Goal: Task Accomplishment & Management: Complete application form

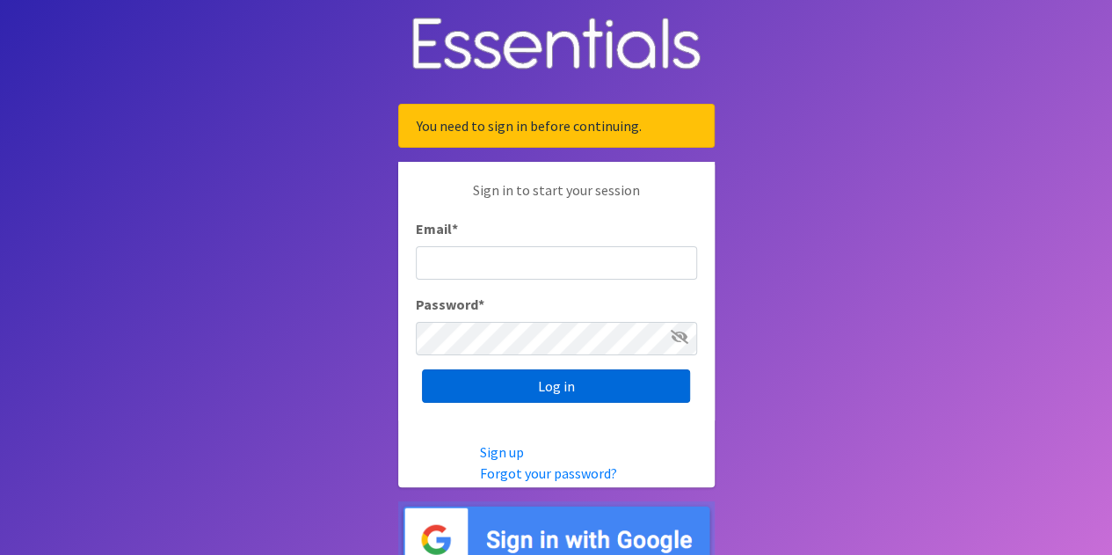
type input "[EMAIL_ADDRESS][PERSON_NAME][DOMAIN_NAME]"
click at [550, 386] on input "Log in" at bounding box center [556, 385] width 268 height 33
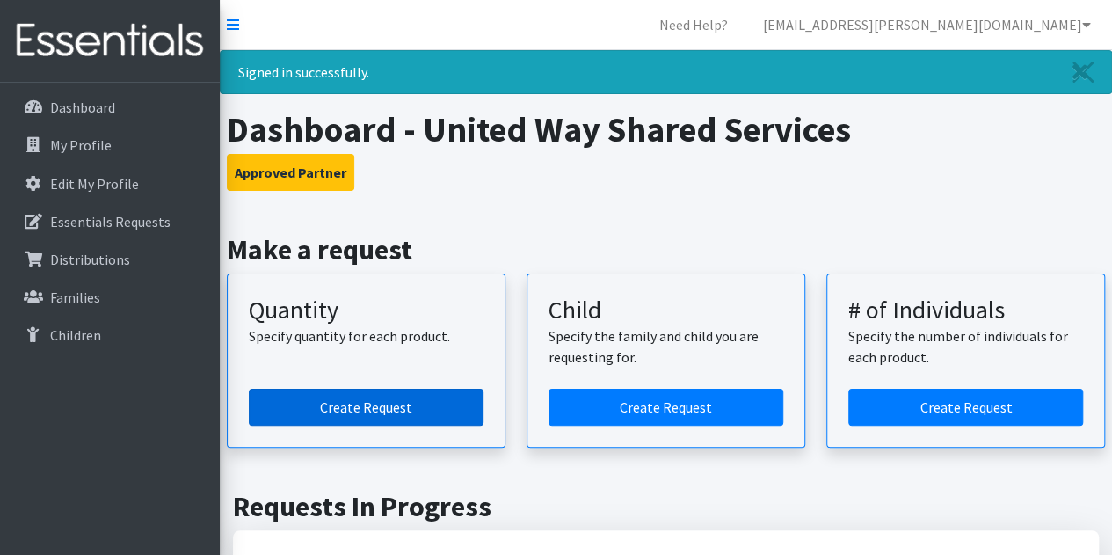
click at [423, 408] on link "Create Request" at bounding box center [366, 407] width 235 height 37
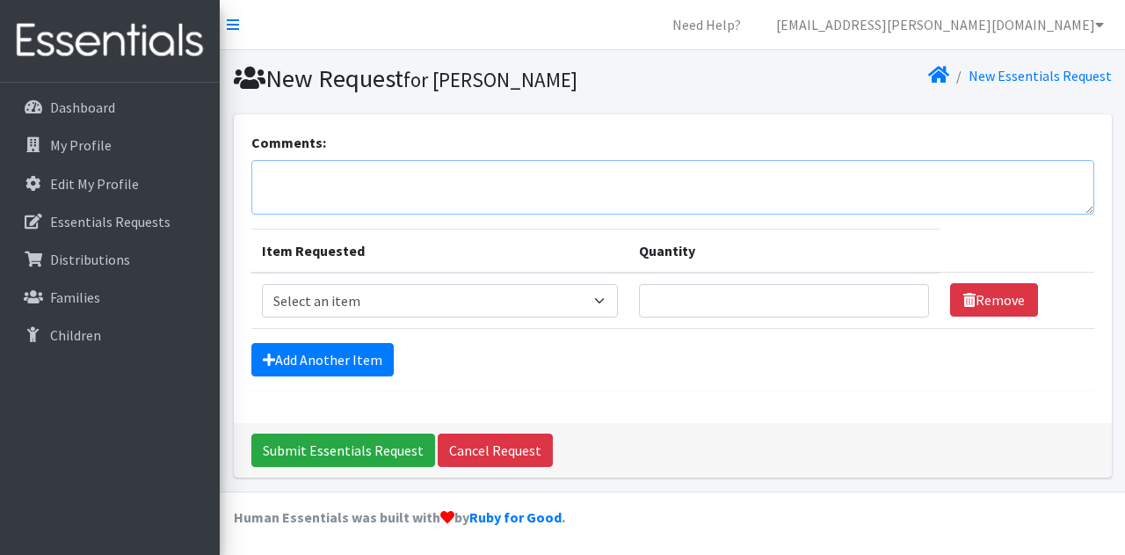
click at [400, 187] on textarea "Comments:" at bounding box center [672, 187] width 843 height 54
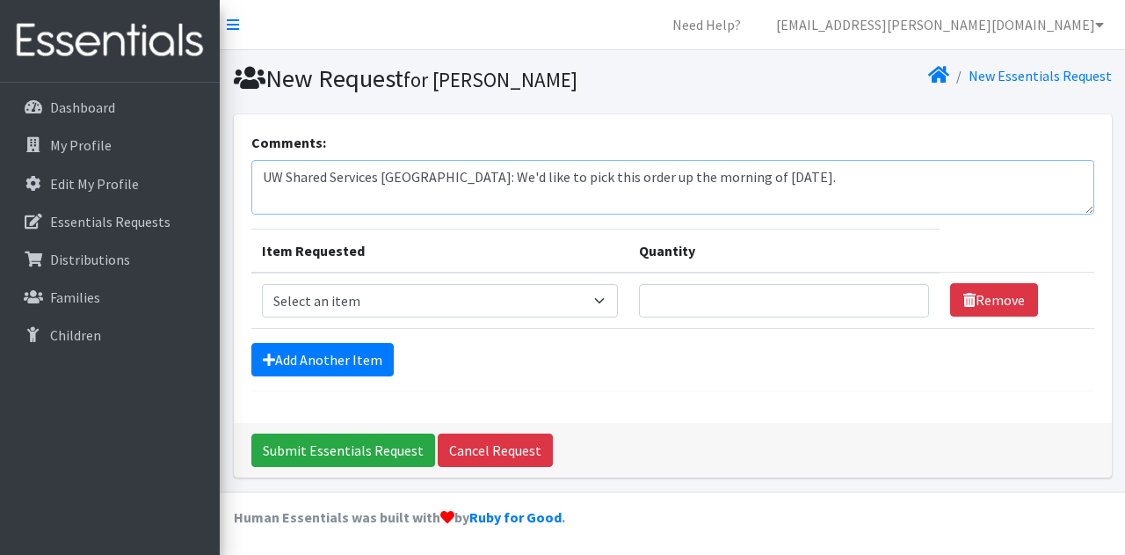
type textarea "UW Shared Services Williamson County: We'd like to pick this order up the morni…"
click at [349, 297] on select "Select an item Baby Formula Kids (Newborn) Kids (Preemie) Kids (Size 1) Kids (S…" at bounding box center [440, 300] width 356 height 33
select select "451"
click at [262, 284] on select "Select an item Baby Formula Kids (Newborn) Kids (Preemie) Kids (Size 1) Kids (S…" at bounding box center [440, 300] width 356 height 33
click at [294, 328] on form "Comments: UW Shared Services Williamson County: We'd like to pick this order up…" at bounding box center [672, 261] width 843 height 259
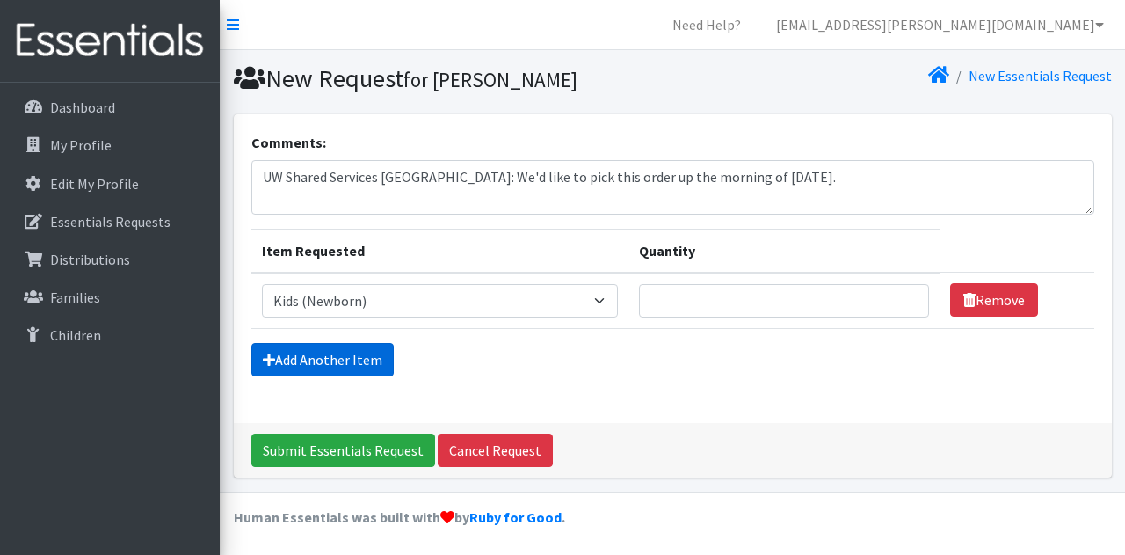
click at [292, 343] on link "Add Another Item" at bounding box center [322, 359] width 142 height 33
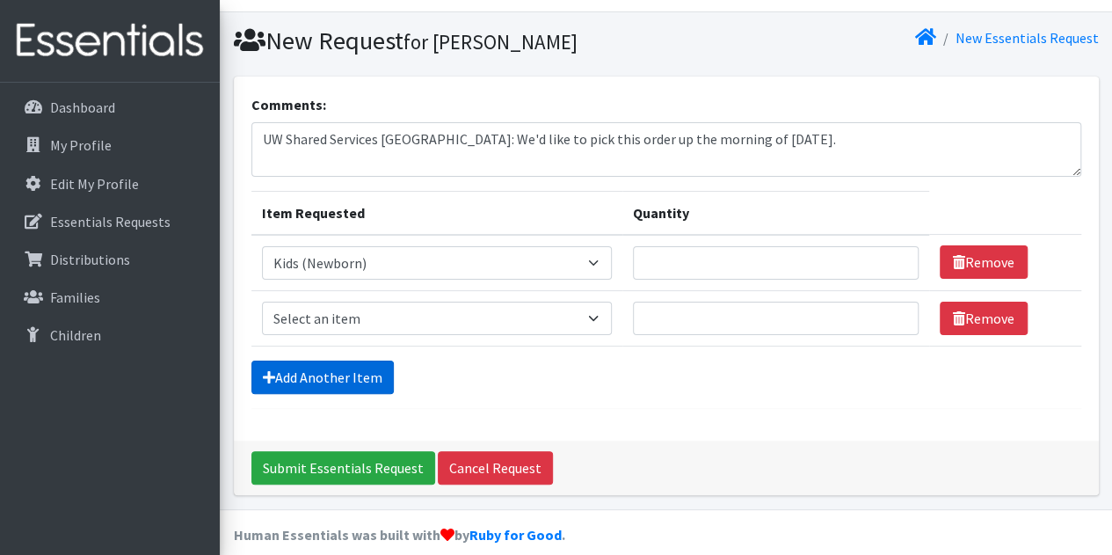
scroll to position [54, 0]
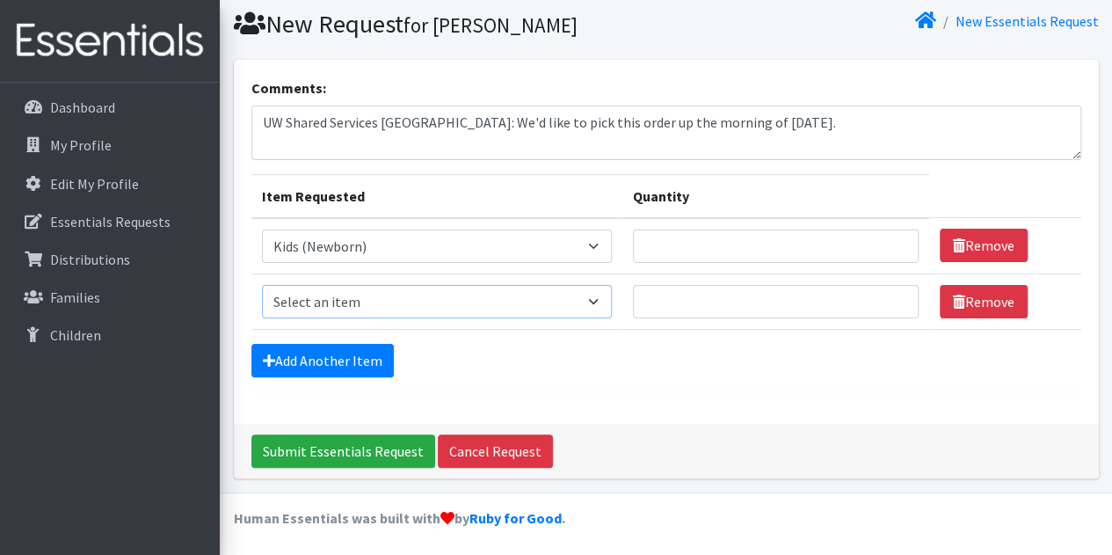
click at [287, 302] on select "Select an item Baby Formula Kids (Newborn) Kids (Preemie) Kids (Size 1) Kids (S…" at bounding box center [437, 301] width 351 height 33
select select "453"
click at [262, 285] on select "Select an item Baby Formula Kids (Newborn) Kids (Preemie) Kids (Size 1) Kids (S…" at bounding box center [437, 301] width 351 height 33
click at [302, 364] on link "Add Another Item" at bounding box center [322, 360] width 142 height 33
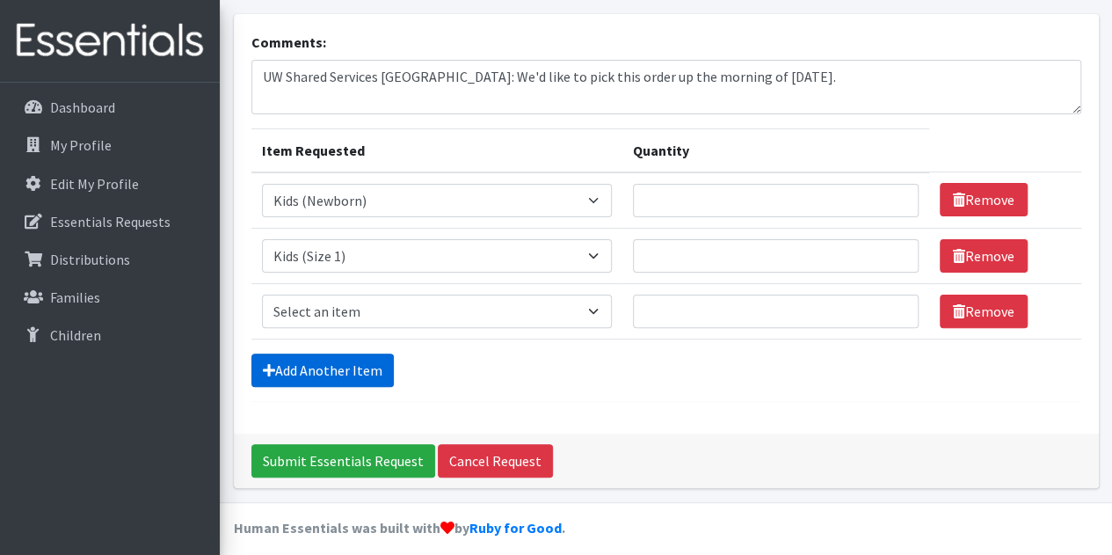
scroll to position [109, 0]
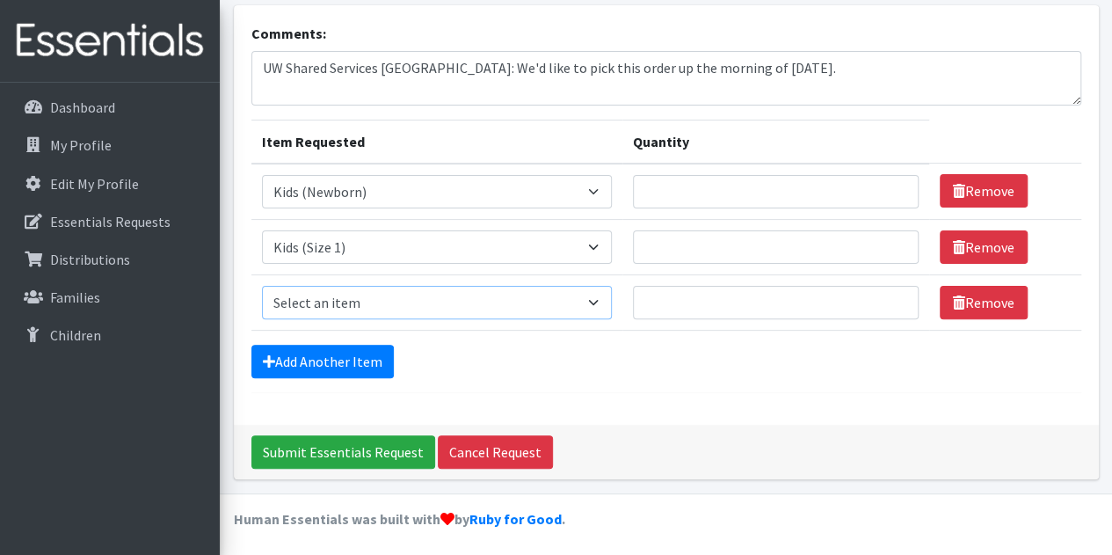
click at [299, 314] on select "Select an item Baby Formula Kids (Newborn) Kids (Preemie) Kids (Size 1) Kids (S…" at bounding box center [437, 302] width 351 height 33
select select "440"
click at [262, 286] on select "Select an item Baby Formula Kids (Newborn) Kids (Preemie) Kids (Size 1) Kids (S…" at bounding box center [437, 302] width 351 height 33
click at [294, 361] on link "Add Another Item" at bounding box center [322, 361] width 142 height 33
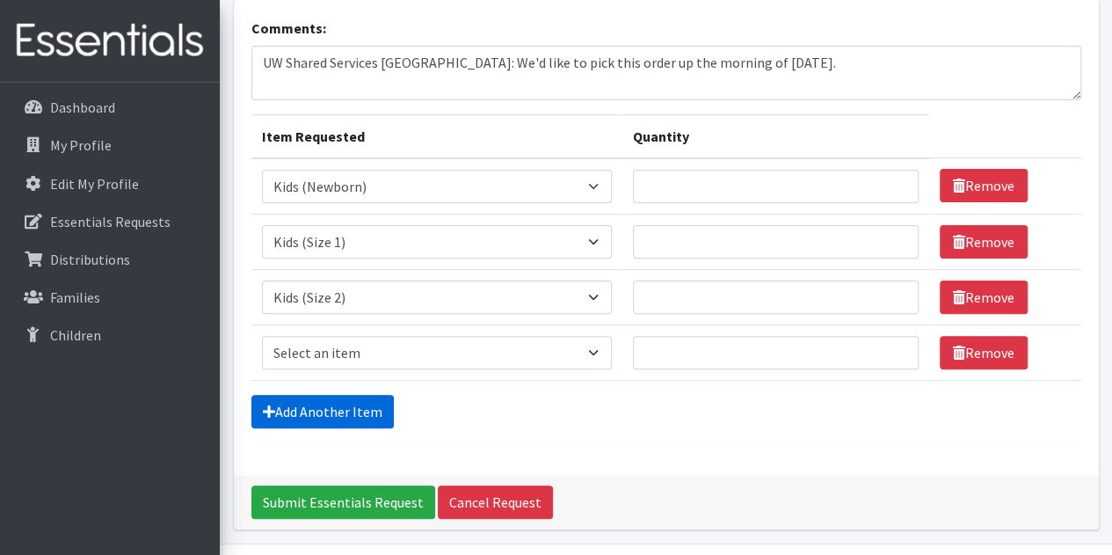
scroll to position [164, 0]
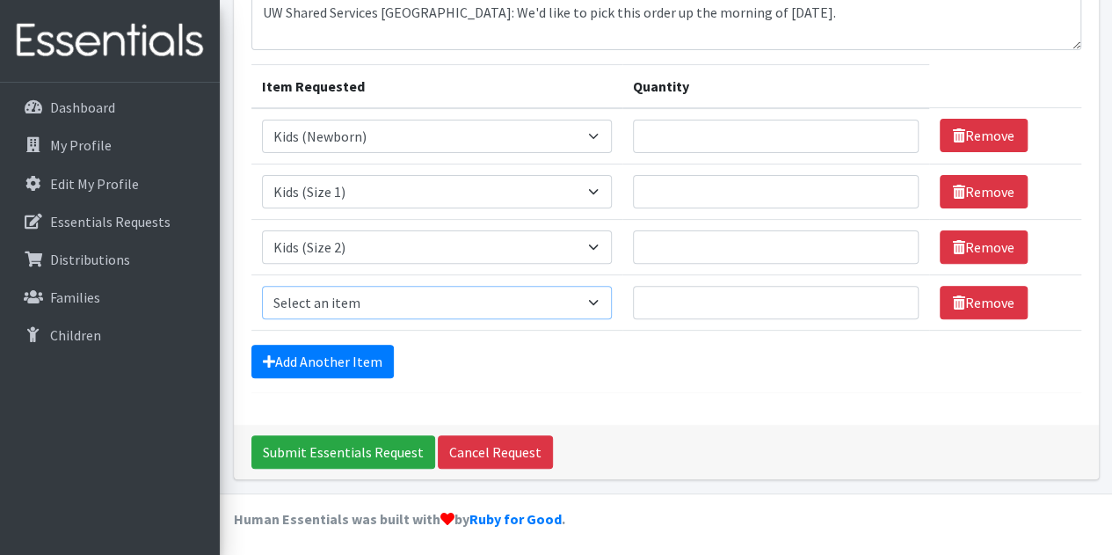
click at [292, 291] on select "Select an item Baby Formula Kids (Newborn) Kids (Preemie) Kids (Size 1) Kids (S…" at bounding box center [437, 302] width 351 height 33
select select "442"
click at [262, 286] on select "Select an item Baby Formula Kids (Newborn) Kids (Preemie) Kids (Size 1) Kids (S…" at bounding box center [437, 302] width 351 height 33
click at [310, 357] on link "Add Another Item" at bounding box center [322, 361] width 142 height 33
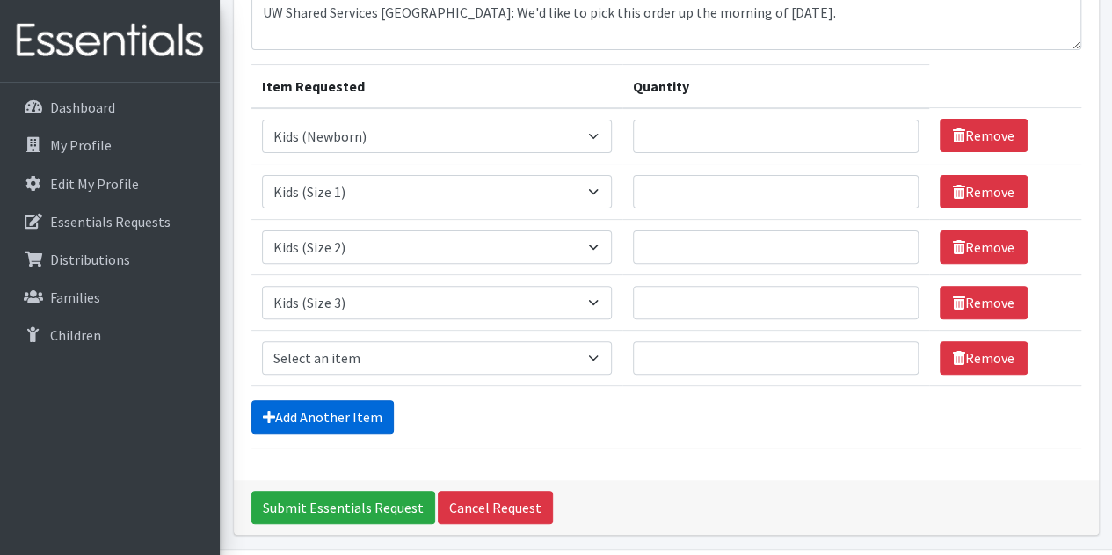
scroll to position [220, 0]
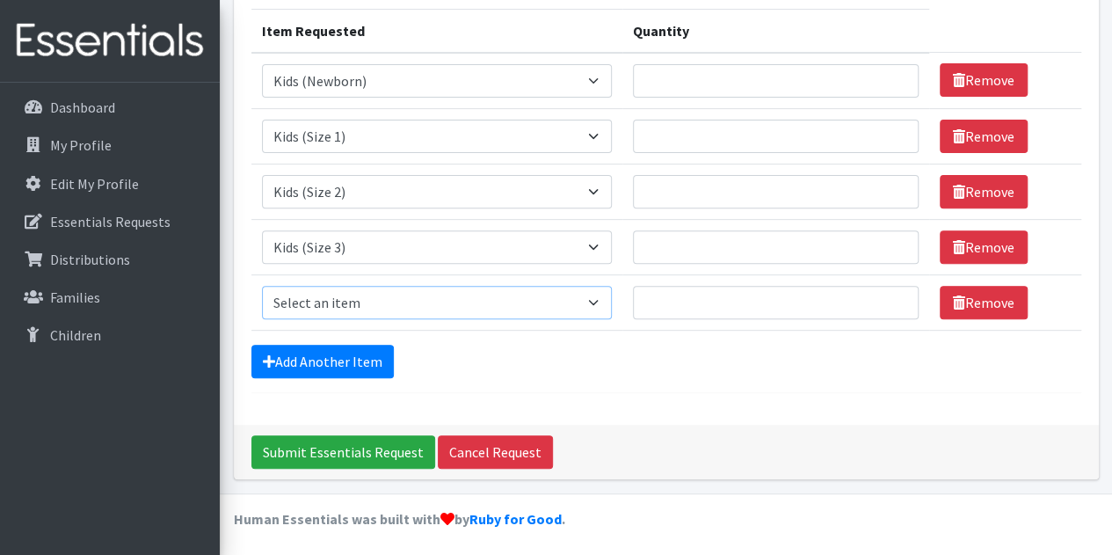
click at [307, 303] on select "Select an item Baby Formula Kids (Newborn) Kids (Preemie) Kids (Size 1) Kids (S…" at bounding box center [437, 302] width 351 height 33
select select "459"
click at [262, 286] on select "Select an item Baby Formula Kids (Newborn) Kids (Preemie) Kids (Size 1) Kids (S…" at bounding box center [437, 302] width 351 height 33
click at [288, 363] on link "Add Another Item" at bounding box center [322, 361] width 142 height 33
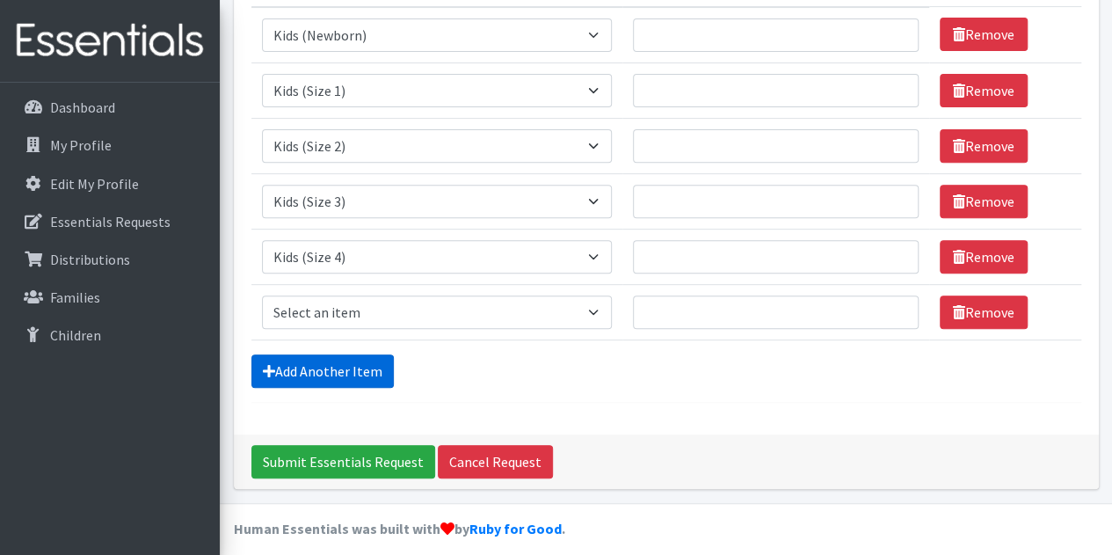
scroll to position [274, 0]
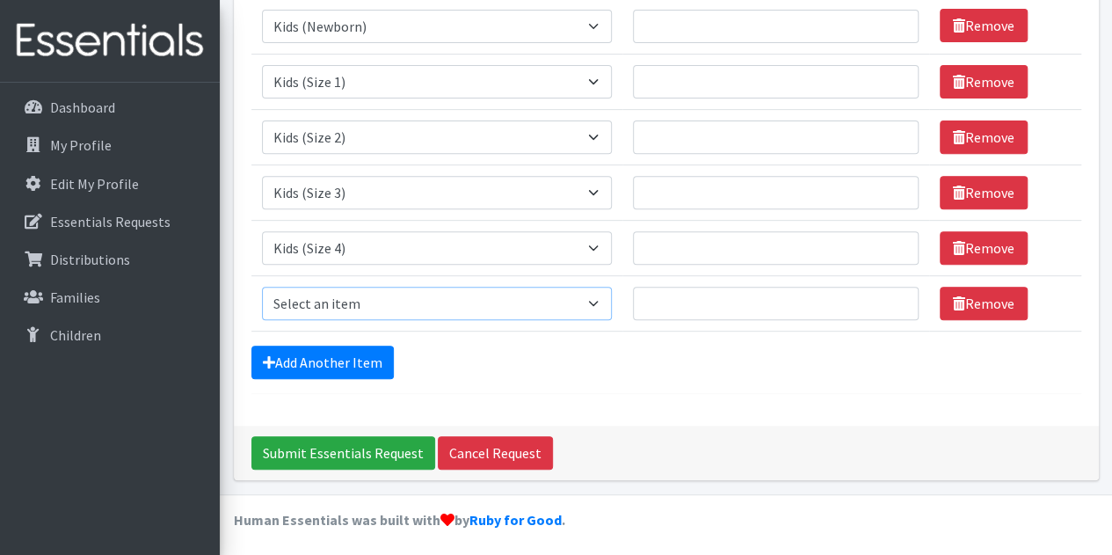
click at [315, 302] on select "Select an item Baby Formula Kids (Newborn) Kids (Preemie) Kids (Size 1) Kids (S…" at bounding box center [437, 303] width 351 height 33
select select "460"
click at [262, 287] on select "Select an item Baby Formula Kids (Newborn) Kids (Preemie) Kids (Size 1) Kids (S…" at bounding box center [437, 303] width 351 height 33
click at [295, 368] on link "Add Another Item" at bounding box center [322, 361] width 142 height 33
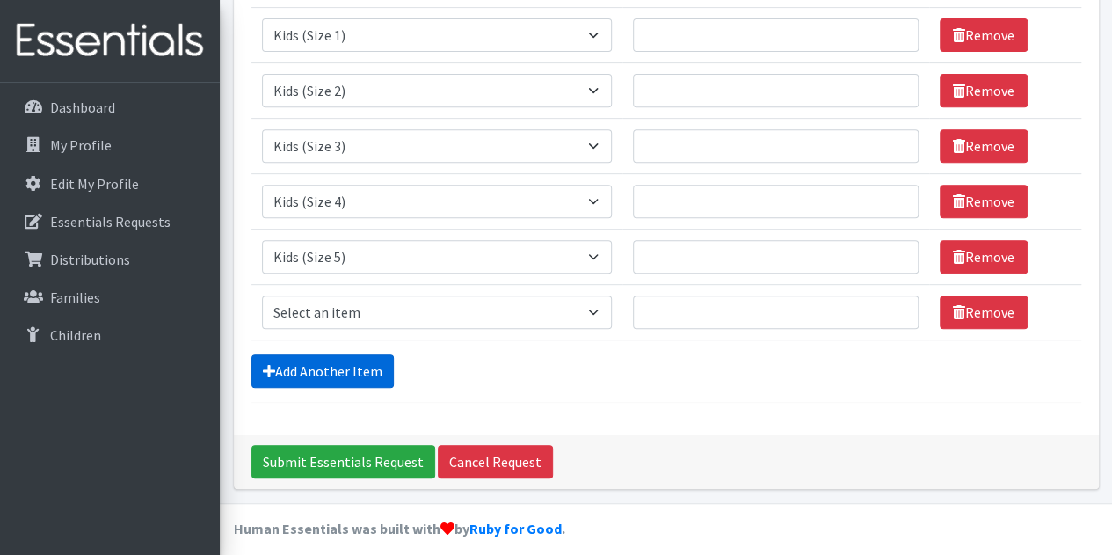
scroll to position [330, 0]
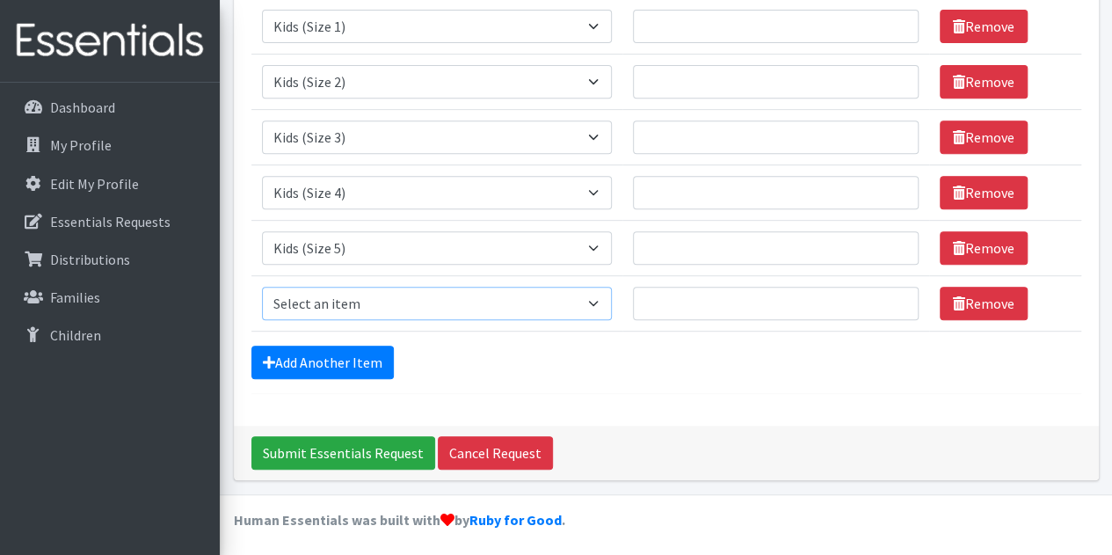
click at [299, 304] on select "Select an item Baby Formula Kids (Newborn) Kids (Preemie) Kids (Size 1) Kids (S…" at bounding box center [437, 303] width 351 height 33
select select "462"
click at [262, 287] on select "Select an item Baby Formula Kids (Newborn) Kids (Preemie) Kids (Size 1) Kids (S…" at bounding box center [437, 303] width 351 height 33
click at [299, 351] on link "Add Another Item" at bounding box center [322, 361] width 142 height 33
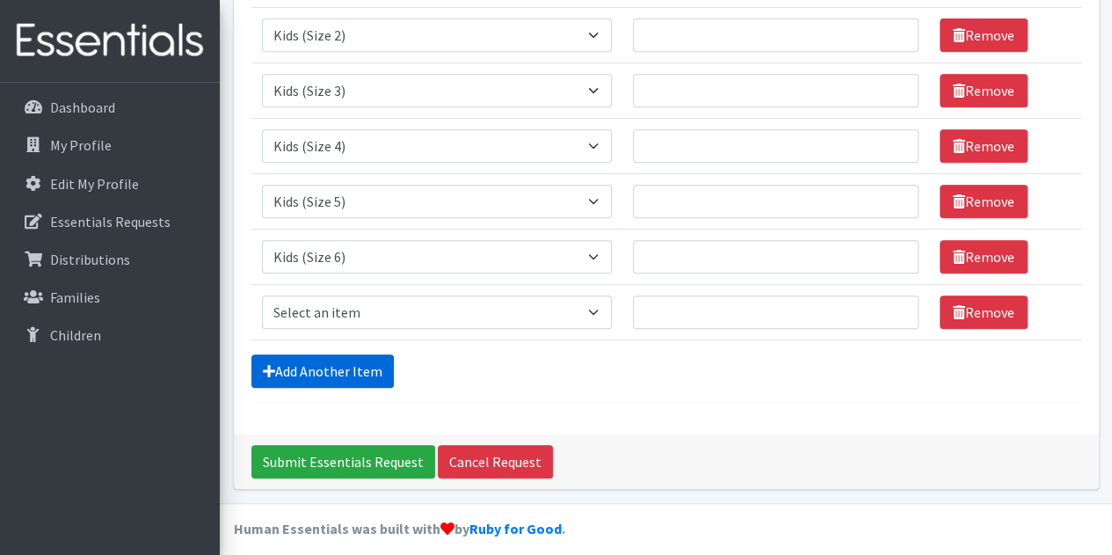
scroll to position [385, 0]
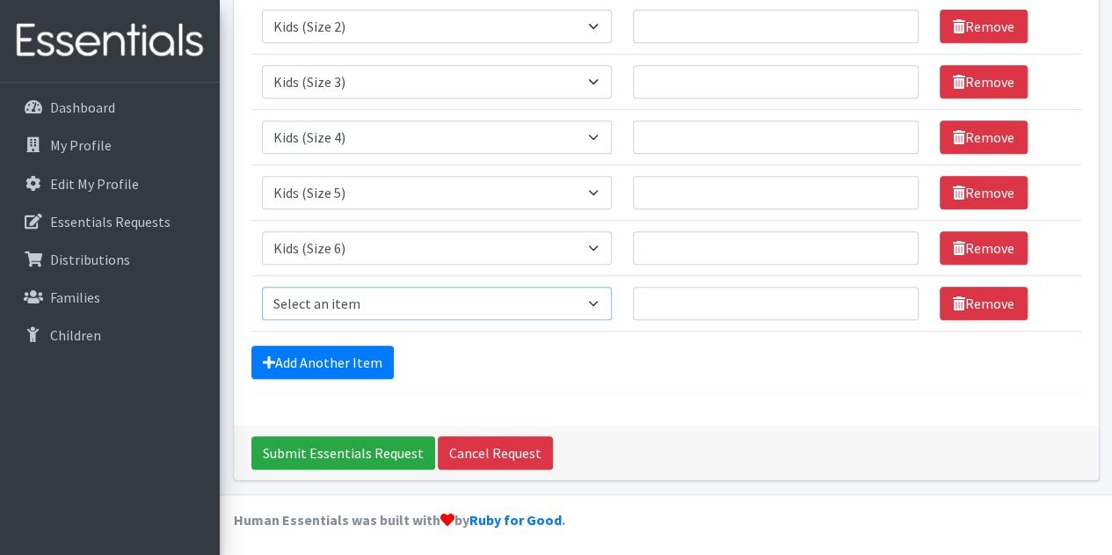
click at [337, 287] on select "Select an item Baby Formula Kids (Newborn) Kids (Preemie) Kids (Size 1) Kids (S…" at bounding box center [437, 303] width 351 height 33
select select "444"
click at [262, 287] on select "Select an item Baby Formula Kids (Newborn) Kids (Preemie) Kids (Size 1) Kids (S…" at bounding box center [437, 303] width 351 height 33
click at [303, 356] on link "Add Another Item" at bounding box center [322, 361] width 142 height 33
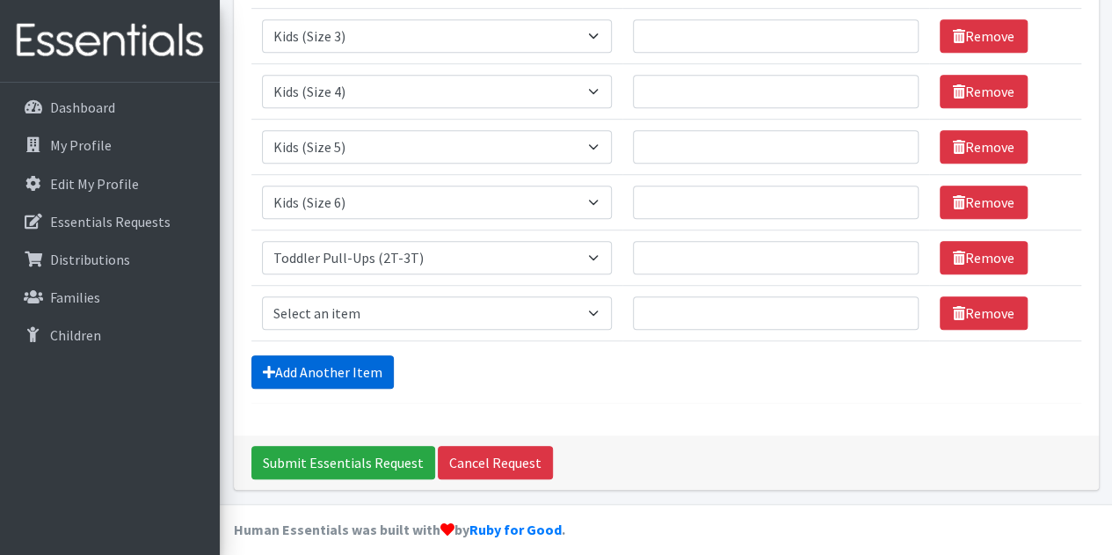
scroll to position [440, 0]
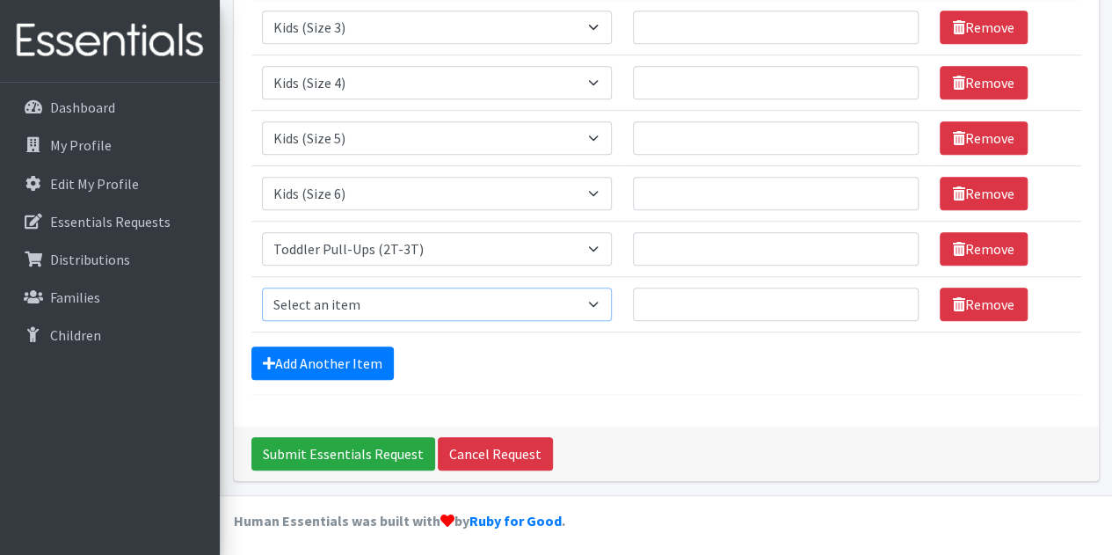
click at [325, 291] on select "Select an item Baby Formula Kids (Newborn) Kids (Preemie) Kids (Size 1) Kids (S…" at bounding box center [437, 303] width 351 height 33
select select "445"
click at [262, 287] on select "Select an item Baby Formula Kids (Newborn) Kids (Preemie) Kids (Size 1) Kids (S…" at bounding box center [437, 303] width 351 height 33
click at [322, 352] on link "Add Another Item" at bounding box center [322, 362] width 142 height 33
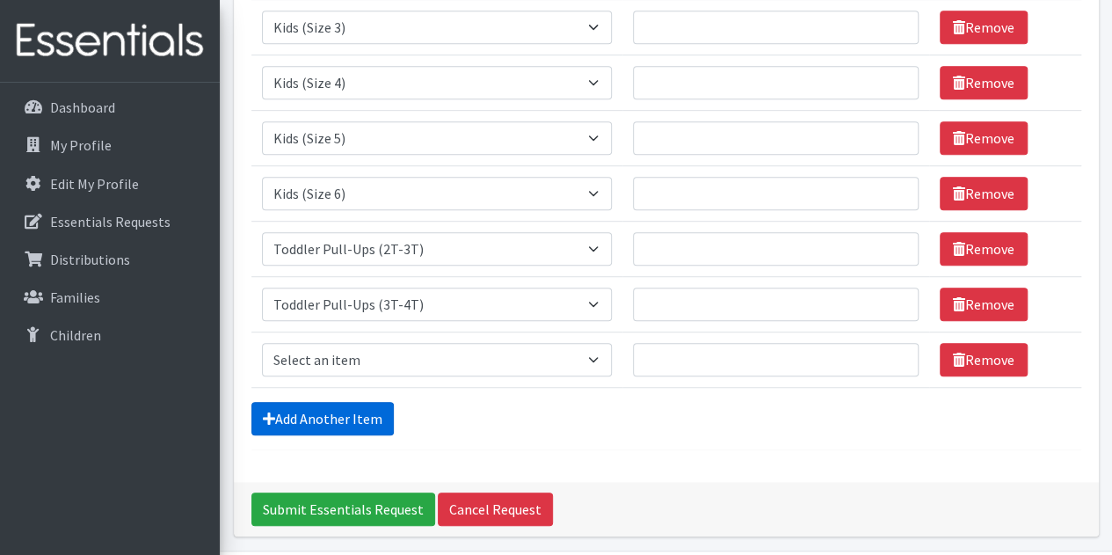
scroll to position [495, 0]
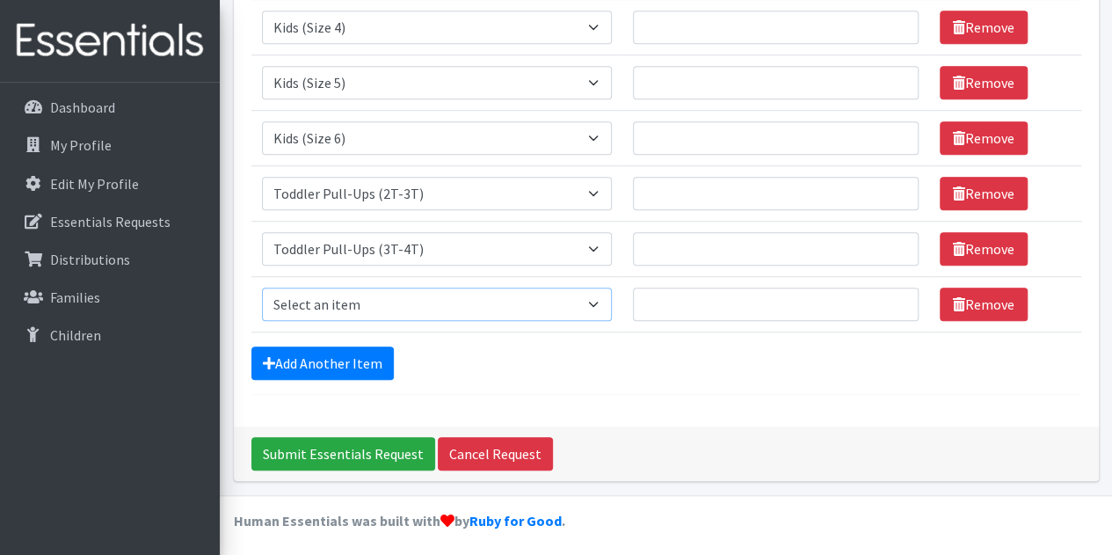
click at [319, 307] on select "Select an item Baby Formula Kids (Newborn) Kids (Preemie) Kids (Size 1) Kids (S…" at bounding box center [437, 303] width 351 height 33
select select "446"
click at [262, 287] on select "Select an item Baby Formula Kids (Newborn) Kids (Preemie) Kids (Size 1) Kids (S…" at bounding box center [437, 303] width 351 height 33
click at [296, 366] on link "Add Another Item" at bounding box center [322, 362] width 142 height 33
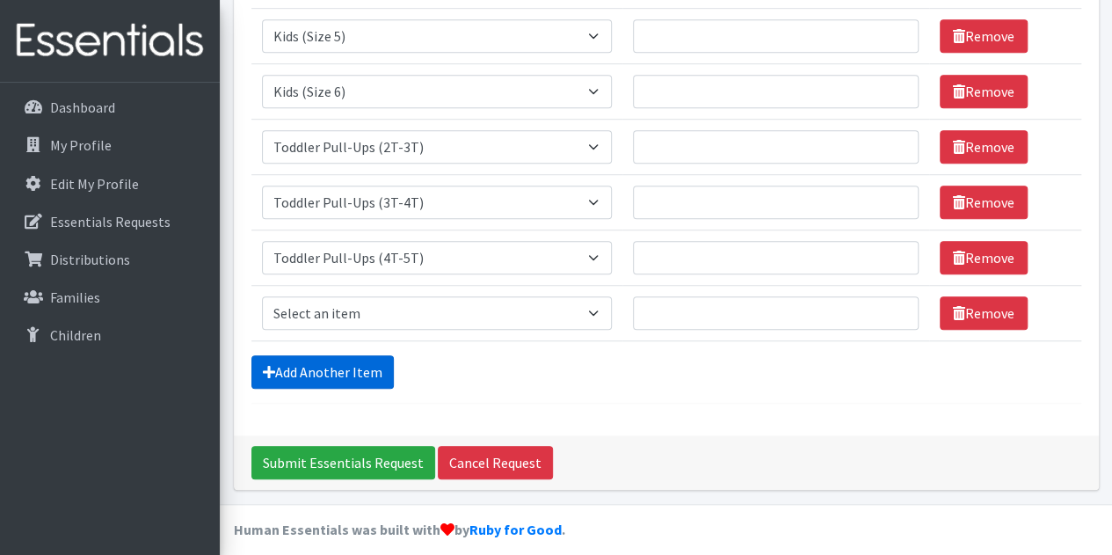
scroll to position [550, 0]
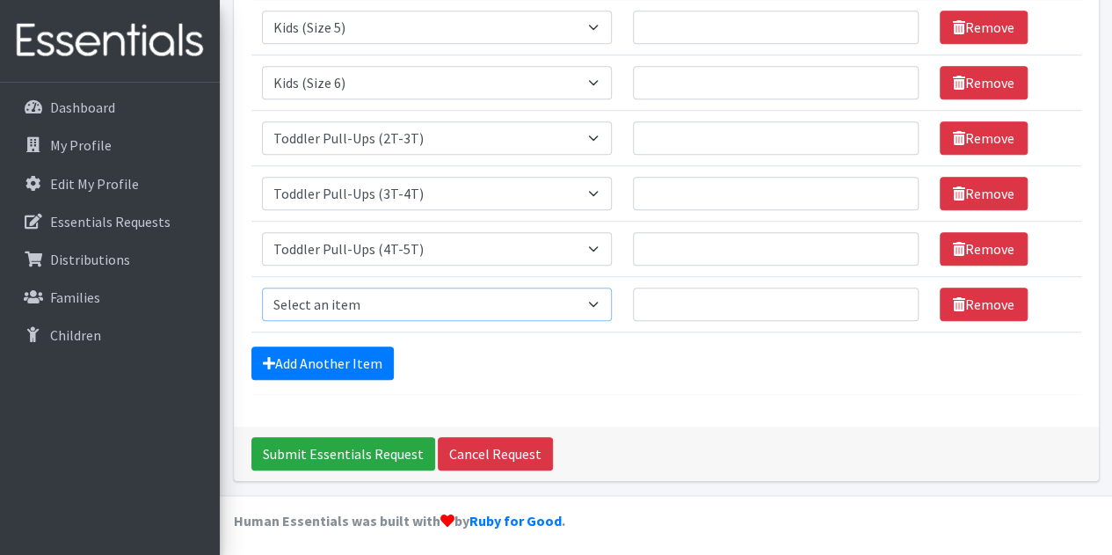
click at [341, 291] on select "Select an item Baby Formula Kids (Newborn) Kids (Preemie) Kids (Size 1) Kids (S…" at bounding box center [437, 303] width 351 height 33
select select "434"
click at [262, 287] on select "Select an item Baby Formula Kids (Newborn) Kids (Preemie) Kids (Size 1) Kids (S…" at bounding box center [437, 303] width 351 height 33
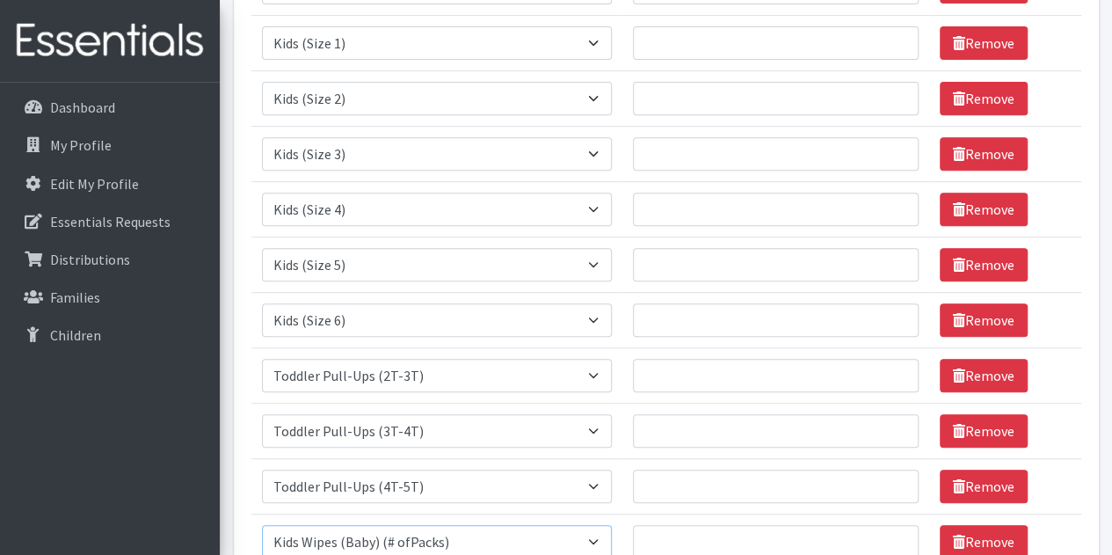
scroll to position [234, 0]
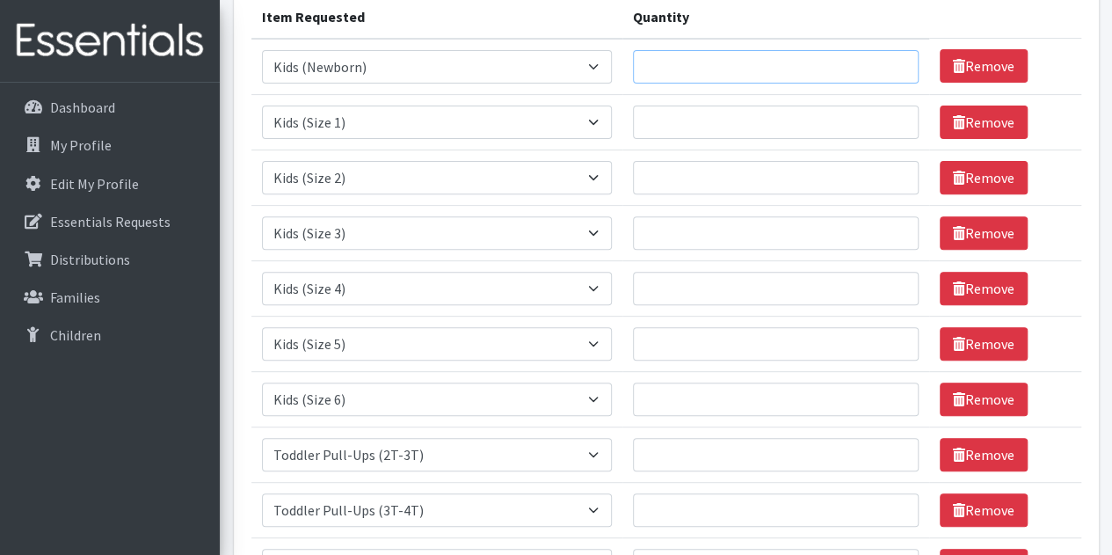
click at [664, 76] on input "Quantity" at bounding box center [776, 66] width 286 height 33
type input "10"
type input "5"
type input "10"
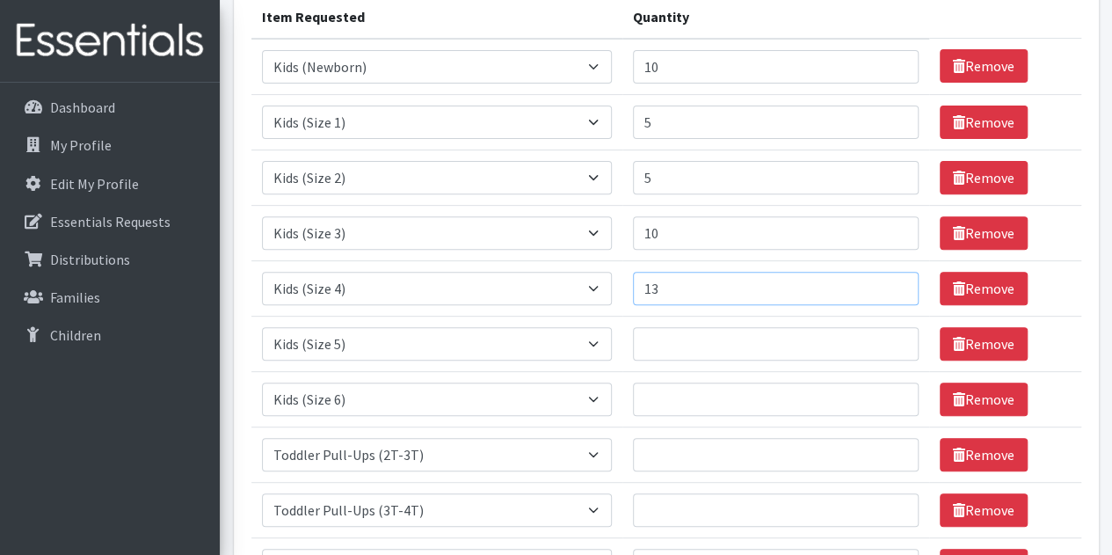
type input "13"
type input "10"
type input "0"
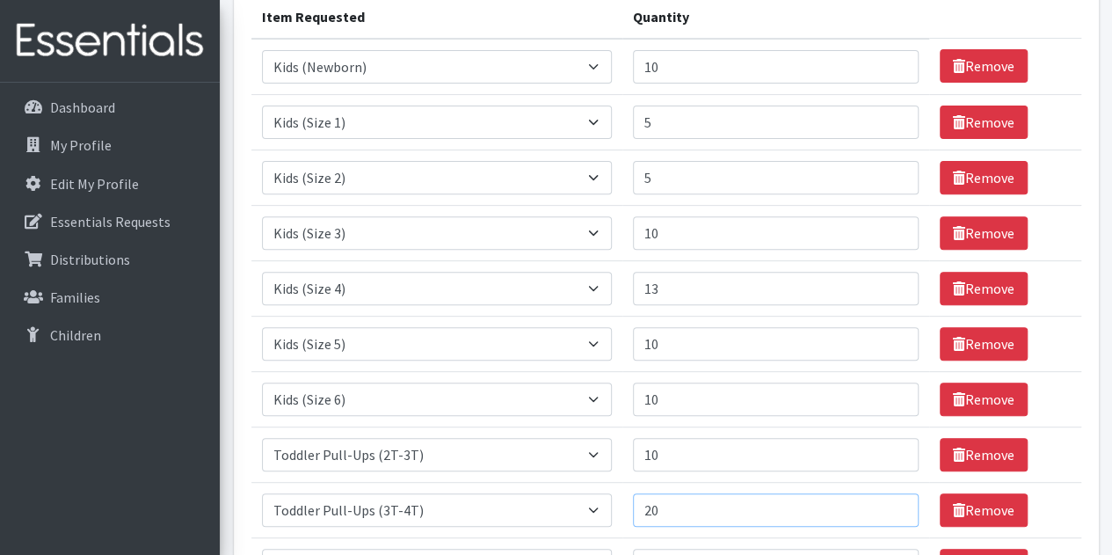
type input "20"
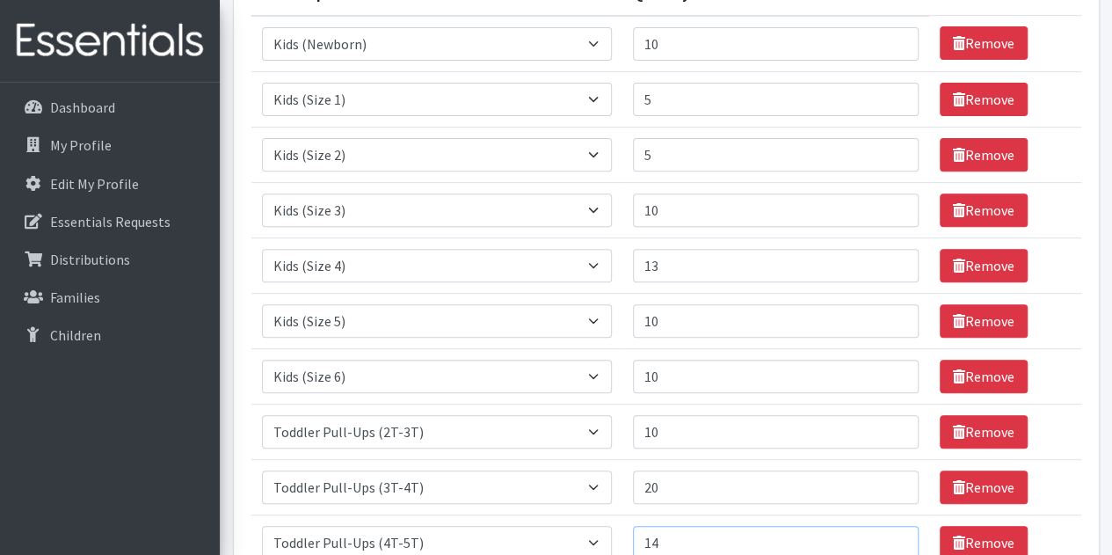
type input "14"
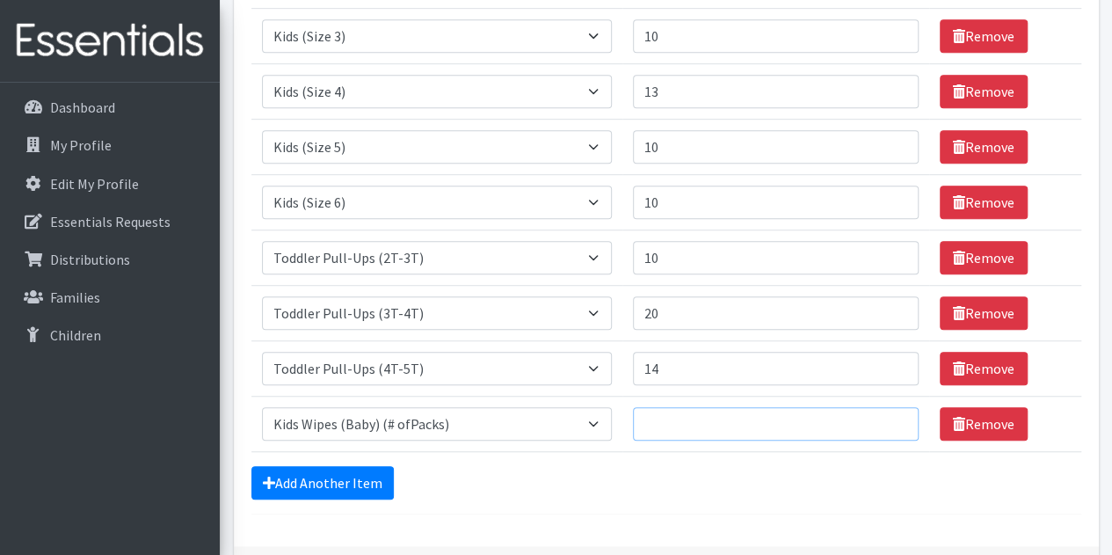
click at [676, 418] on input "Quantity" at bounding box center [776, 423] width 286 height 33
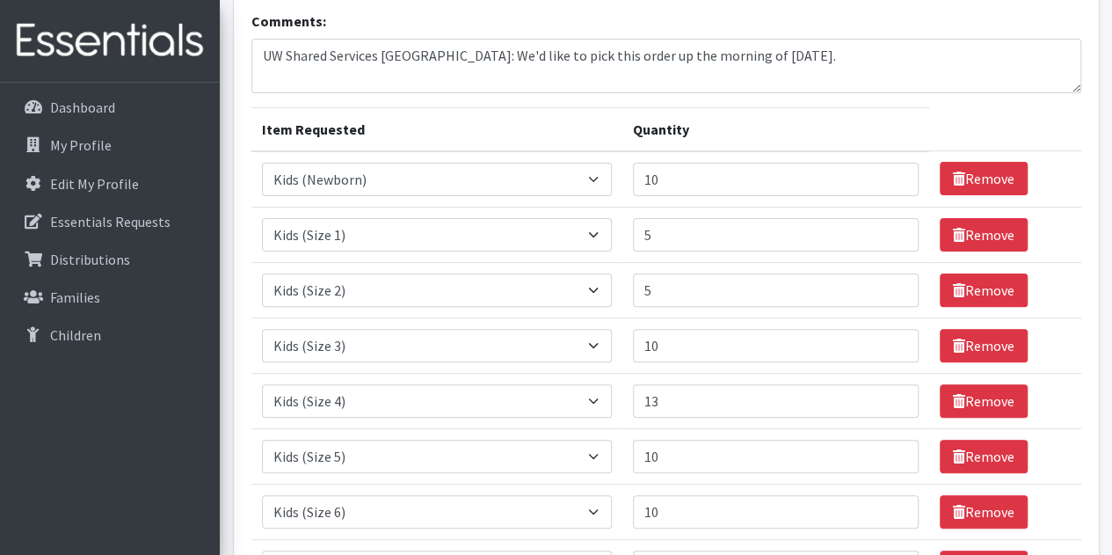
scroll to position [122, 0]
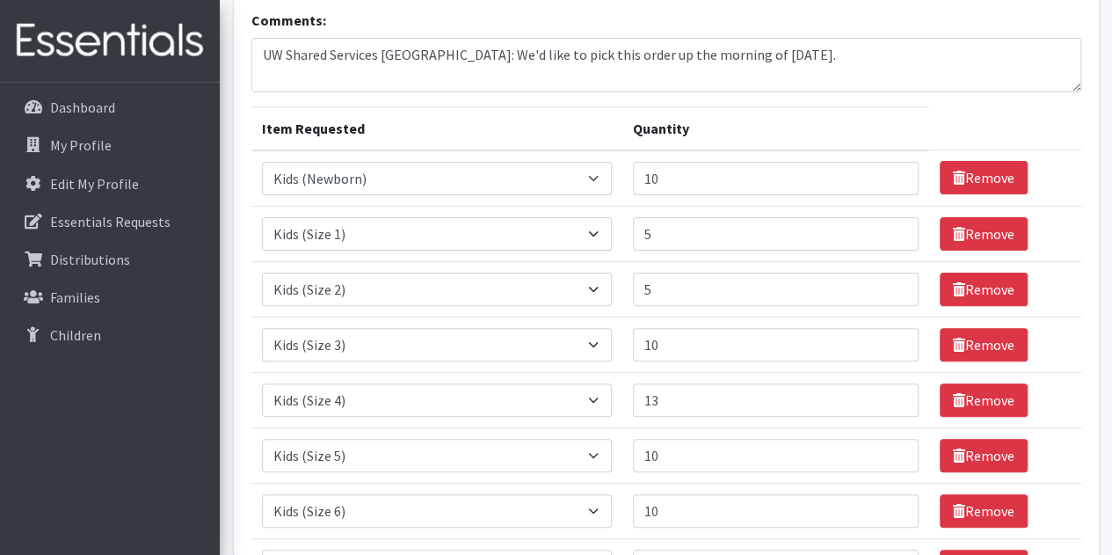
type input "36"
click at [659, 173] on input "10" at bounding box center [776, 178] width 286 height 33
type input "1"
type input "250"
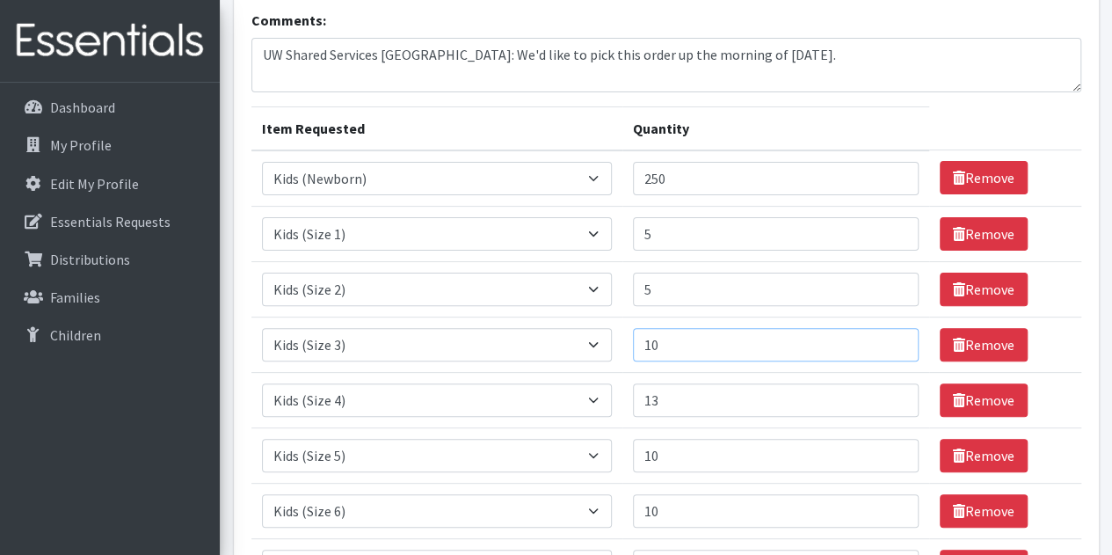
click at [680, 350] on input "10" at bounding box center [776, 344] width 286 height 33
type input "1"
type input "250"
click at [670, 454] on input "10" at bounding box center [776, 455] width 286 height 33
type input "1"
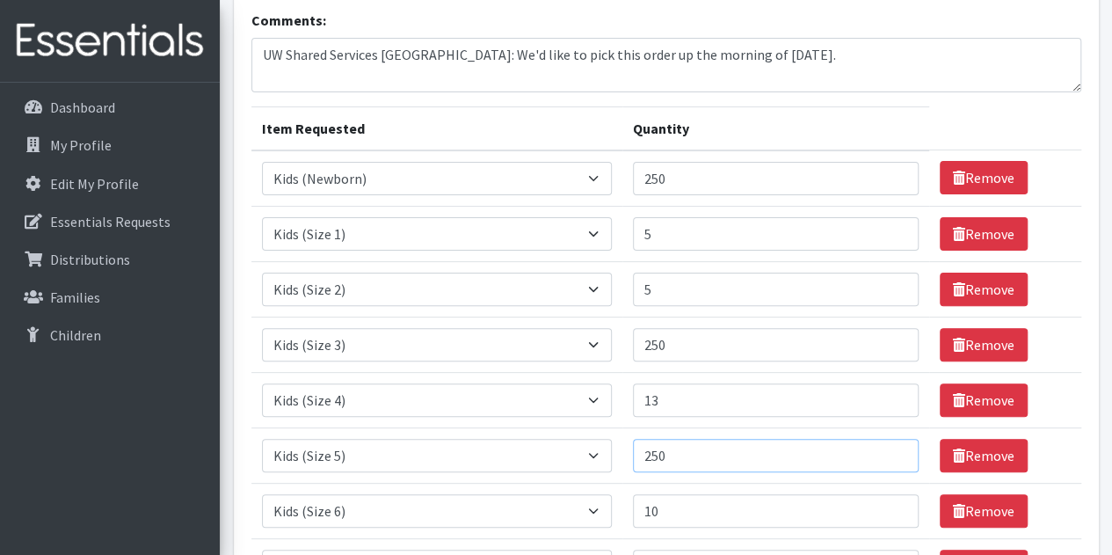
type input "250"
click at [675, 522] on input "10" at bounding box center [776, 510] width 286 height 33
type input "1"
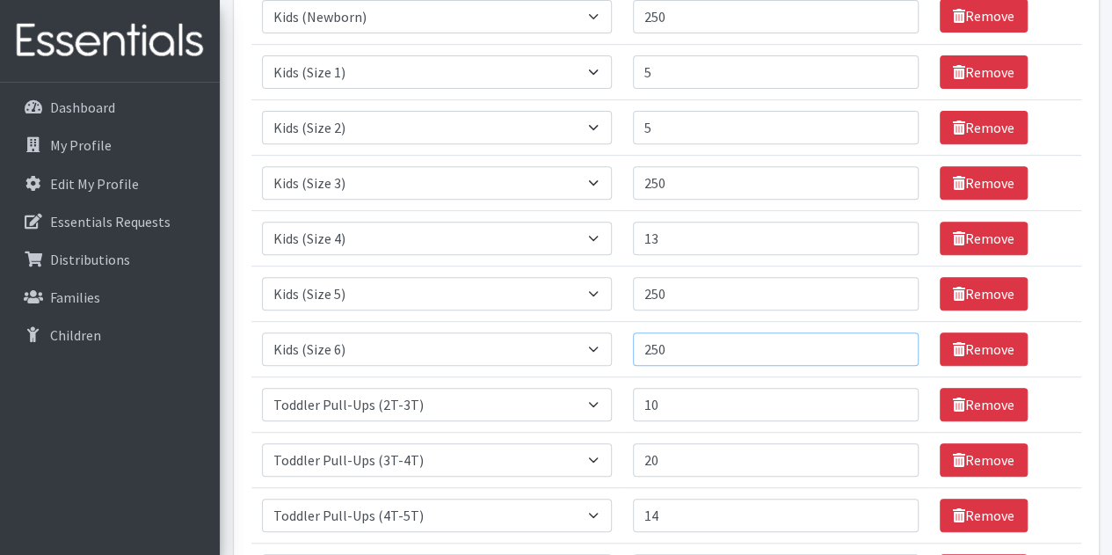
scroll to position [290, 0]
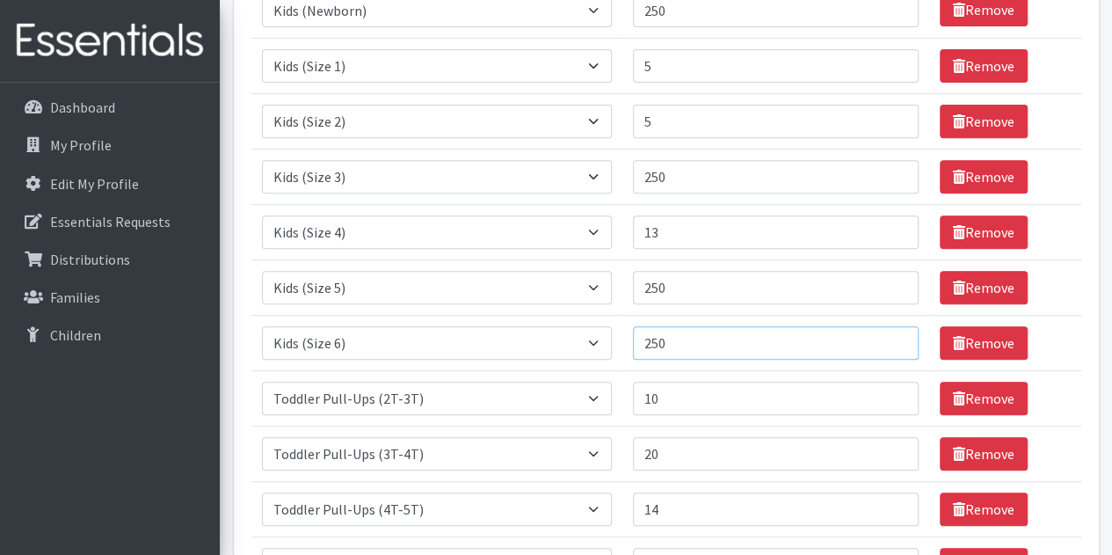
type input "250"
click at [673, 396] on input "10" at bounding box center [776, 397] width 286 height 33
type input "1"
type input "2"
type input "100"
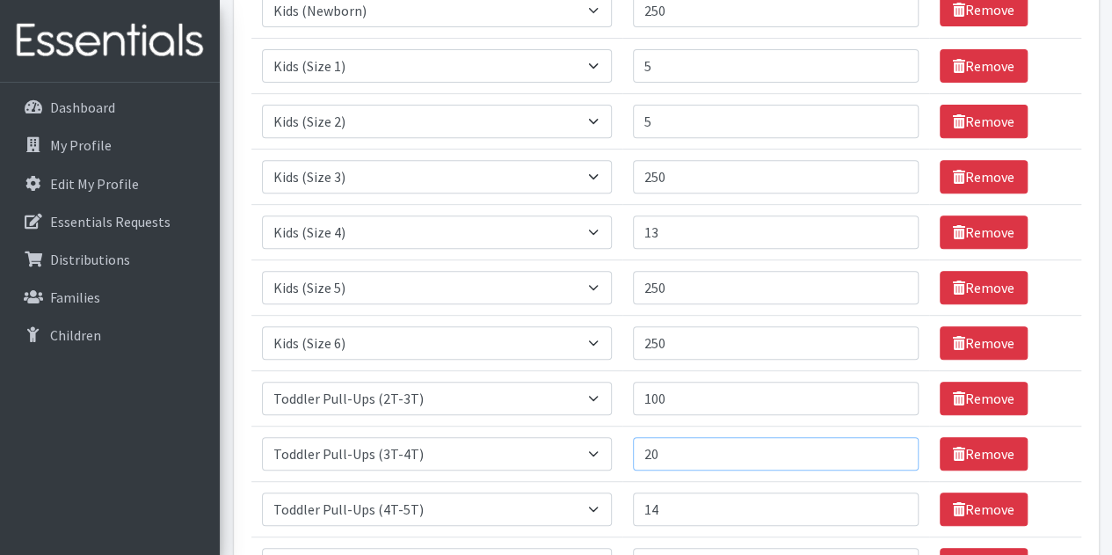
click at [676, 454] on input "20" at bounding box center [776, 453] width 286 height 33
type input "200"
click at [667, 499] on input "14" at bounding box center [776, 508] width 286 height 33
type input "140"
click at [650, 73] on input "5" at bounding box center [776, 65] width 286 height 33
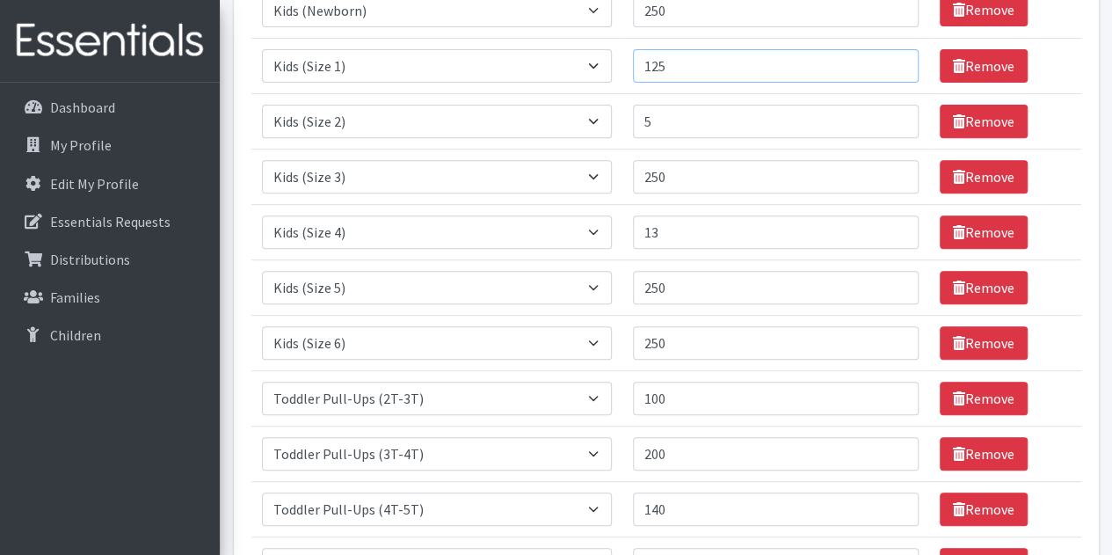
type input "125"
click at [650, 121] on input "5" at bounding box center [776, 121] width 286 height 33
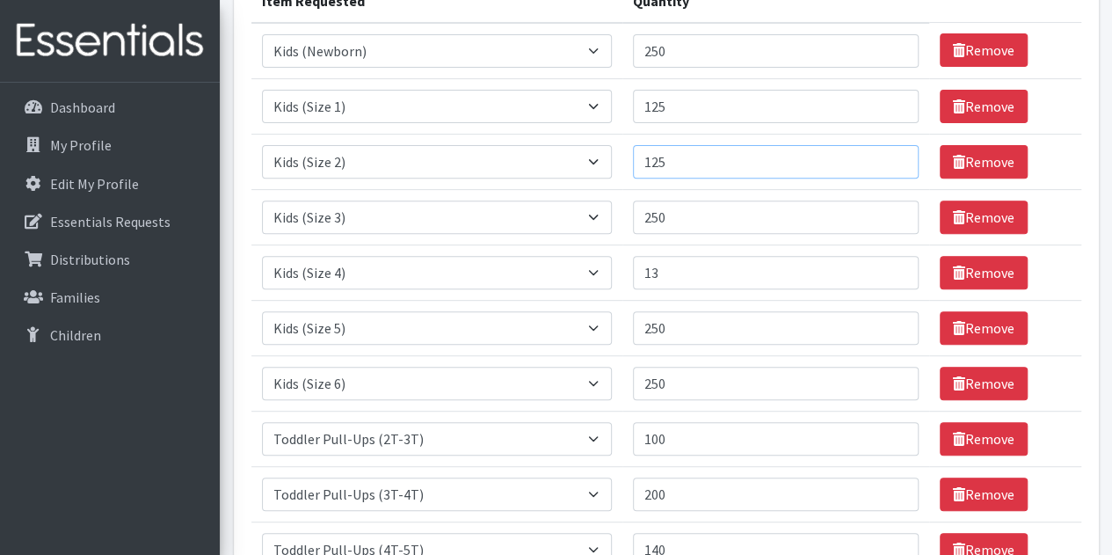
scroll to position [250, 0]
type input "125"
click at [669, 270] on input "13" at bounding box center [776, 272] width 286 height 33
type input "1"
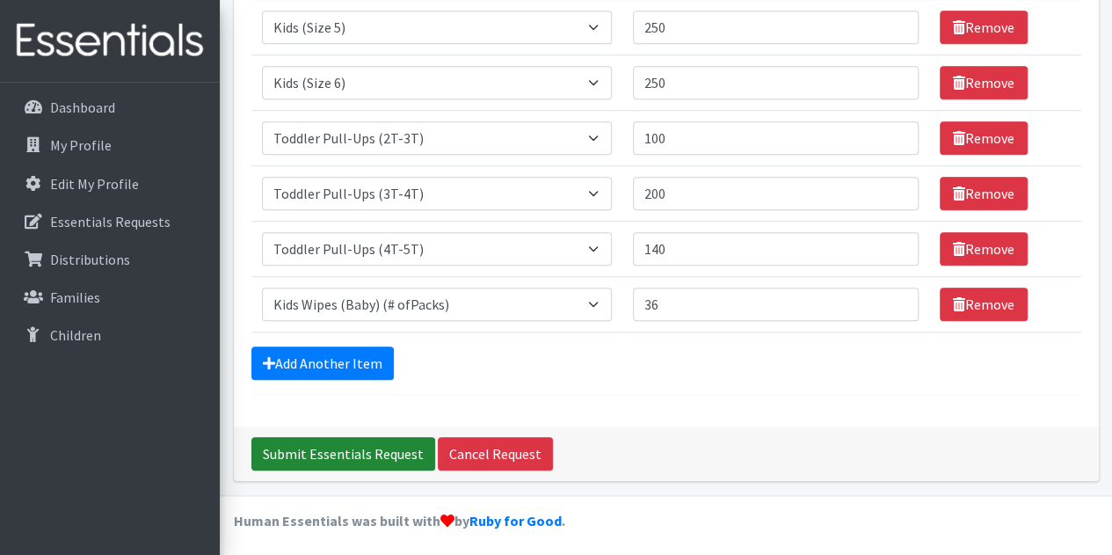
type input "325"
click at [369, 447] on input "Submit Essentials Request" at bounding box center [343, 453] width 184 height 33
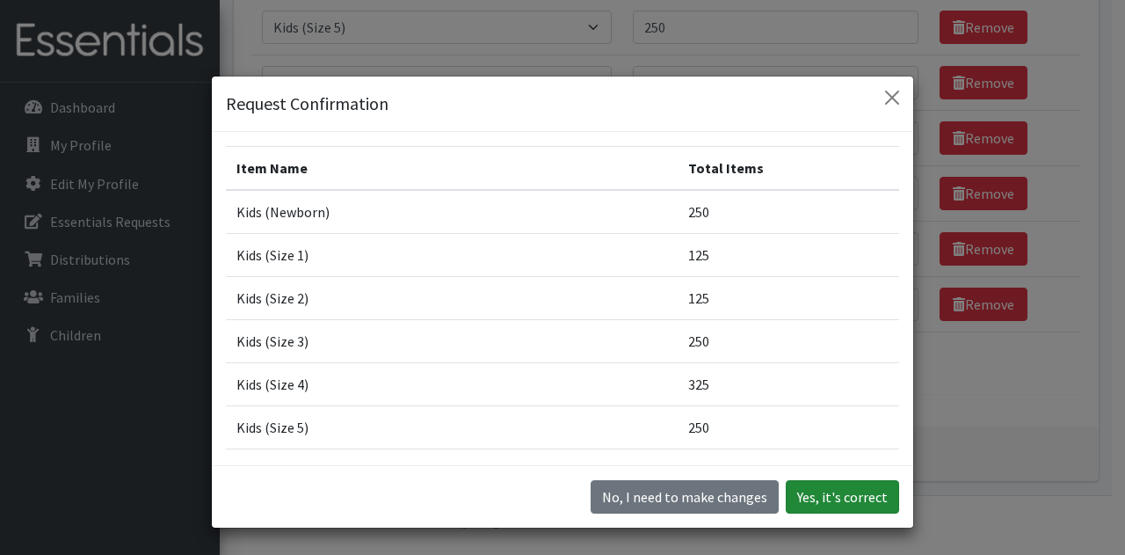
click at [806, 494] on button "Yes, it's correct" at bounding box center [842, 496] width 113 height 33
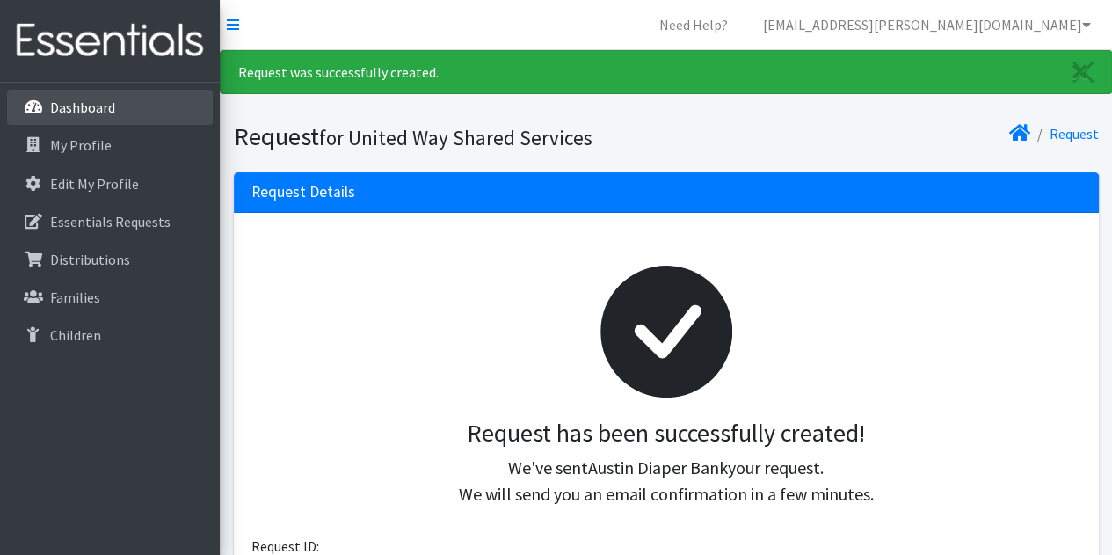
click at [122, 106] on link "Dashboard" at bounding box center [110, 107] width 206 height 35
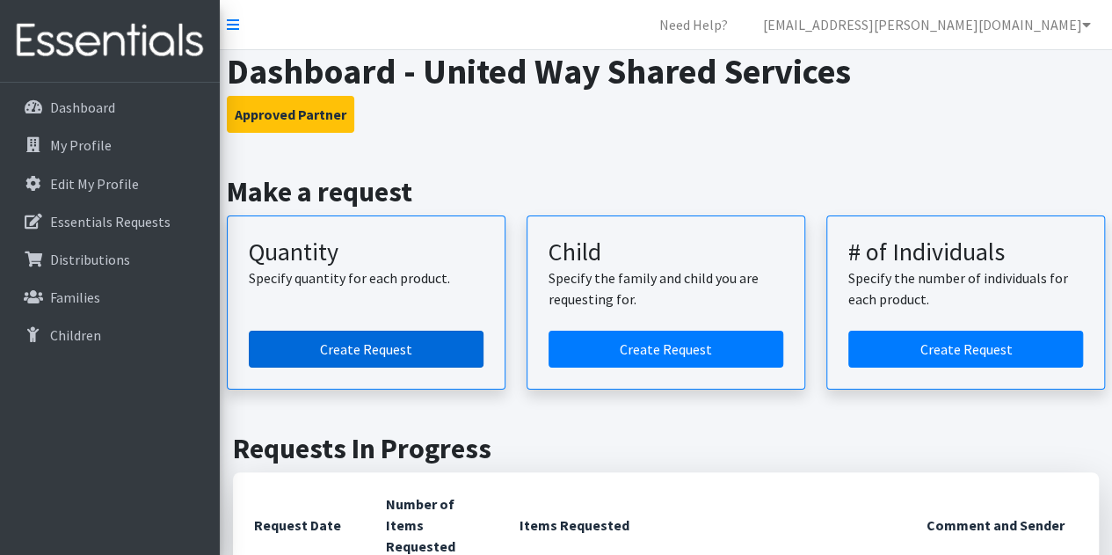
click at [297, 343] on link "Create Request" at bounding box center [366, 349] width 235 height 37
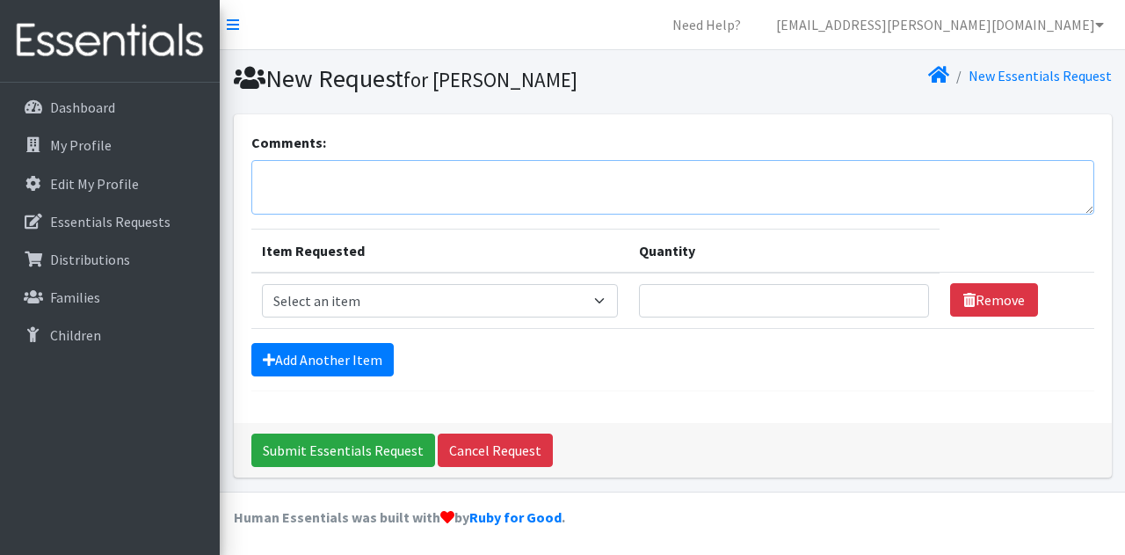
click at [373, 175] on textarea "Comments:" at bounding box center [672, 187] width 843 height 54
type textarea "U"
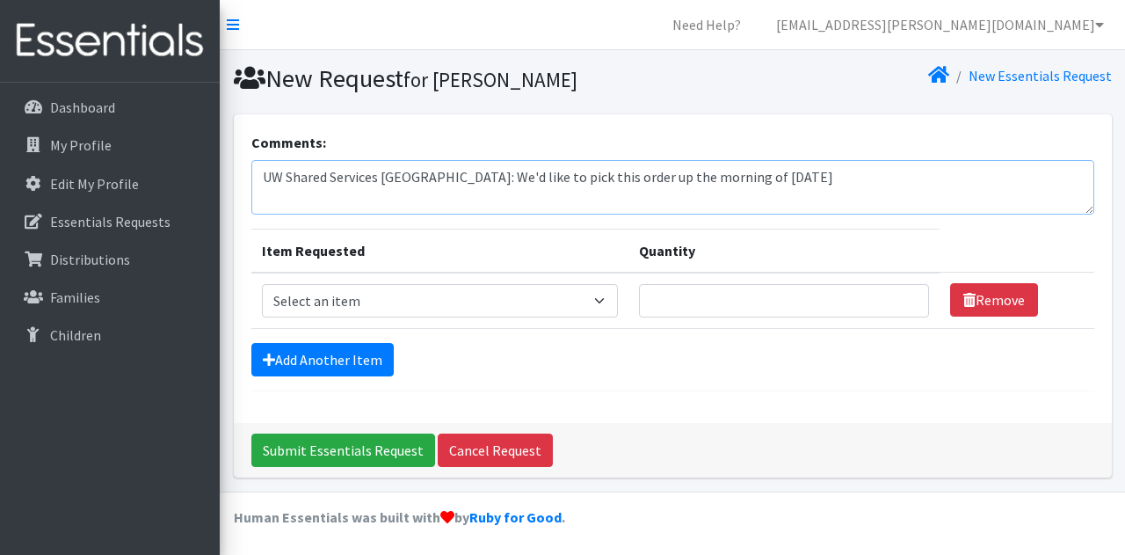
type textarea "UW Shared Services [GEOGRAPHIC_DATA]: We'd like to pick this order up the morni…"
click at [321, 303] on select "Select an item Baby Formula Kids (Newborn) Kids (Preemie) Kids (Size 1) Kids (S…" at bounding box center [440, 300] width 356 height 33
select select "451"
click at [262, 284] on select "Select an item Baby Formula Kids (Newborn) Kids (Preemie) Kids (Size 1) Kids (S…" at bounding box center [440, 300] width 356 height 33
click at [316, 358] on link "Add Another Item" at bounding box center [322, 359] width 142 height 33
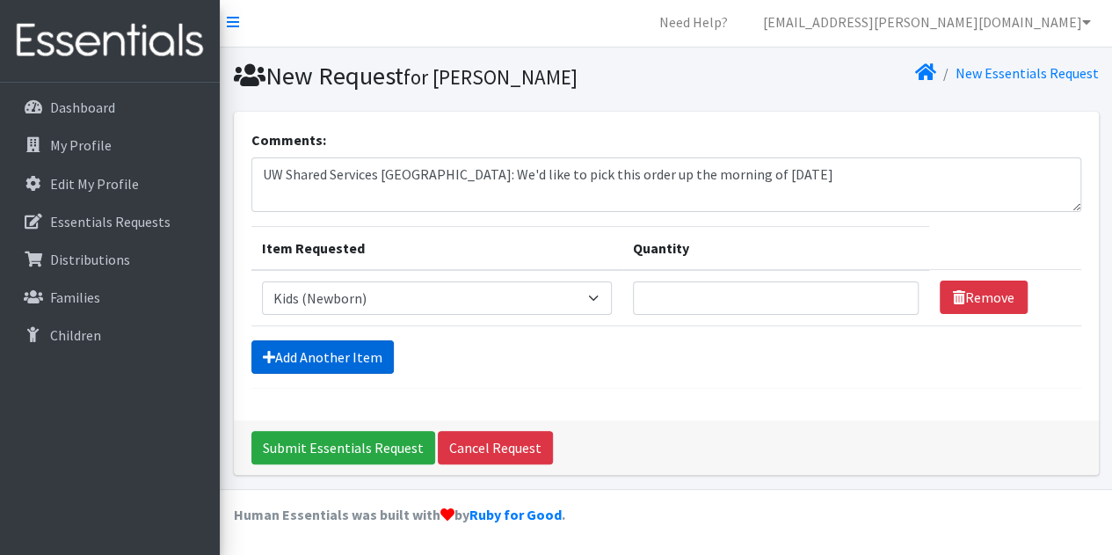
scroll to position [54, 0]
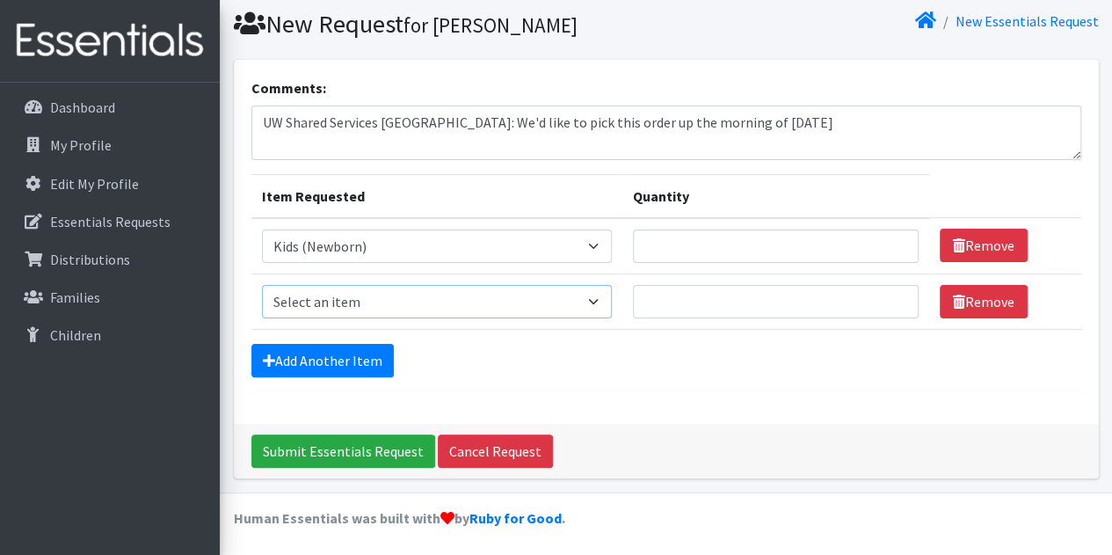
click at [308, 300] on select "Select an item Baby Formula Kids (Newborn) Kids (Preemie) Kids (Size 1) Kids (S…" at bounding box center [437, 301] width 351 height 33
select select "453"
click at [262, 285] on select "Select an item Baby Formula Kids (Newborn) Kids (Preemie) Kids (Size 1) Kids (S…" at bounding box center [437, 301] width 351 height 33
click at [294, 367] on link "Add Another Item" at bounding box center [322, 360] width 142 height 33
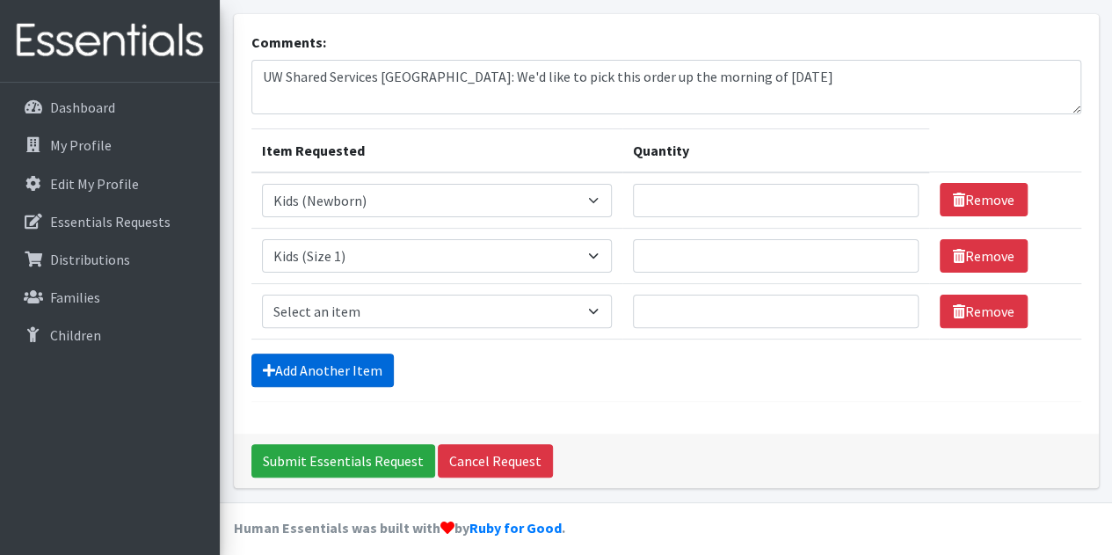
scroll to position [109, 0]
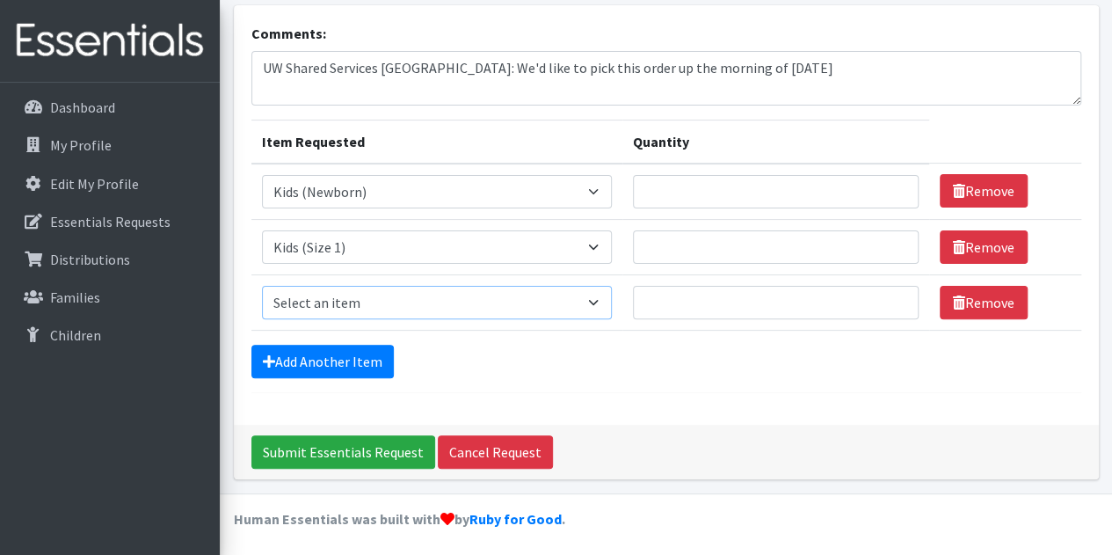
click at [304, 303] on select "Select an item Baby Formula Kids (Newborn) Kids (Preemie) Kids (Size 1) Kids (S…" at bounding box center [437, 302] width 351 height 33
select select "440"
click at [262, 286] on select "Select an item Baby Formula Kids (Newborn) Kids (Preemie) Kids (Size 1) Kids (S…" at bounding box center [437, 302] width 351 height 33
click at [298, 363] on link "Add Another Item" at bounding box center [322, 361] width 142 height 33
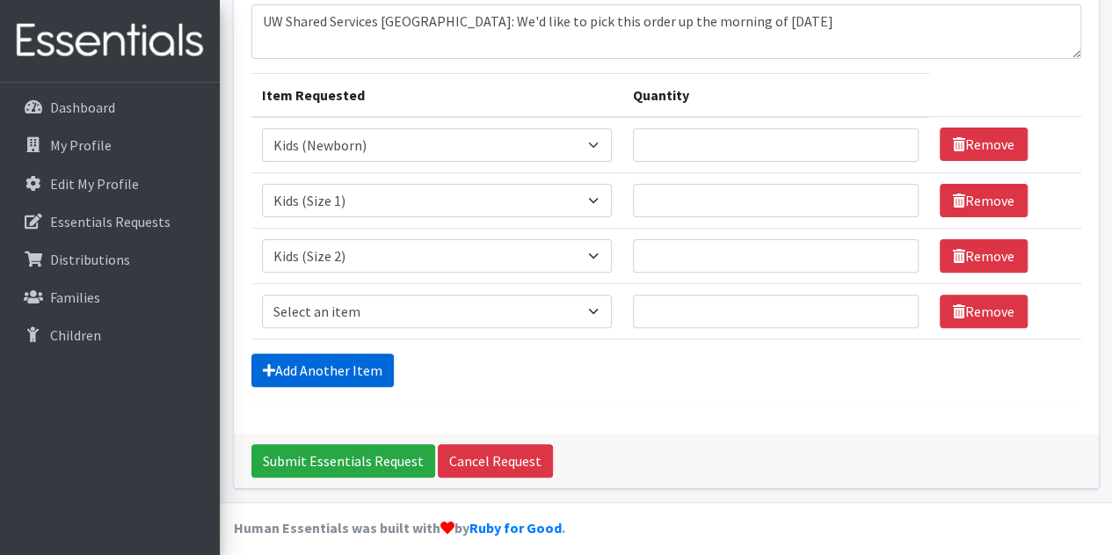
scroll to position [164, 0]
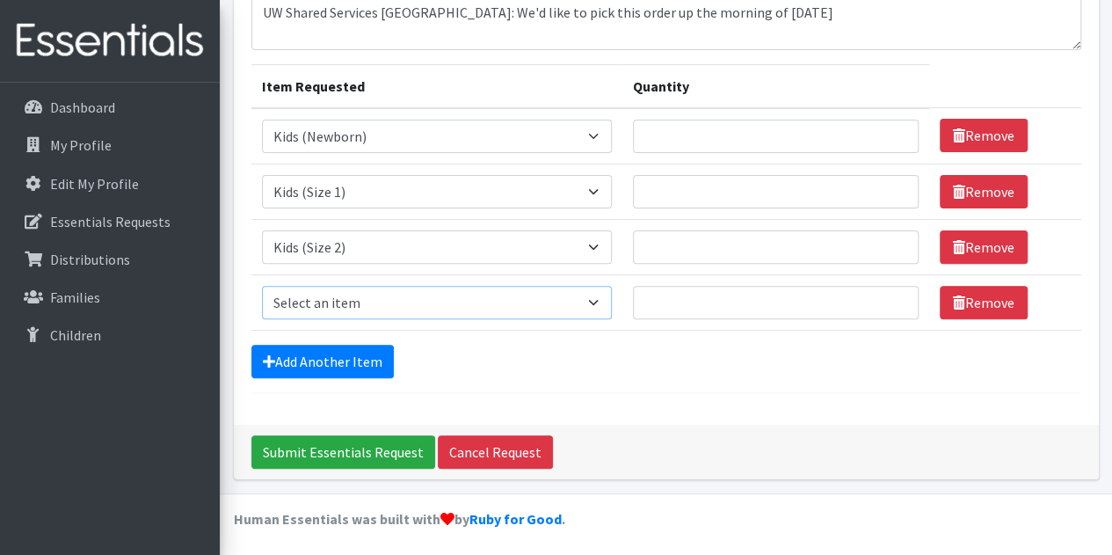
click at [299, 294] on select "Select an item Baby Formula Kids (Newborn) Kids (Preemie) Kids (Size 1) Kids (S…" at bounding box center [437, 302] width 351 height 33
select select "442"
click at [262, 286] on select "Select an item Baby Formula Kids (Newborn) Kids (Preemie) Kids (Size 1) Kids (S…" at bounding box center [437, 302] width 351 height 33
click at [306, 360] on link "Add Another Item" at bounding box center [322, 361] width 142 height 33
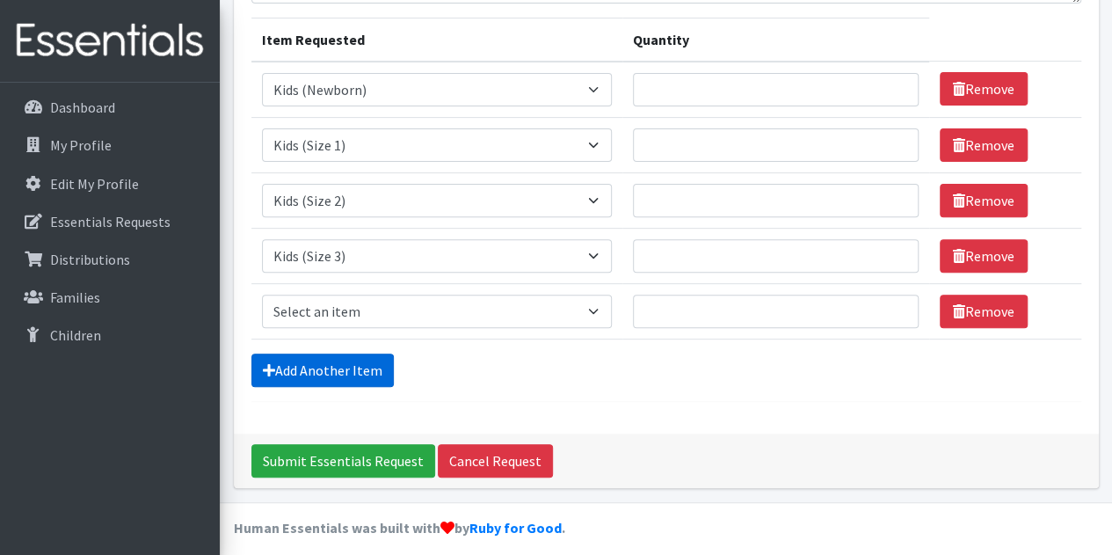
scroll to position [220, 0]
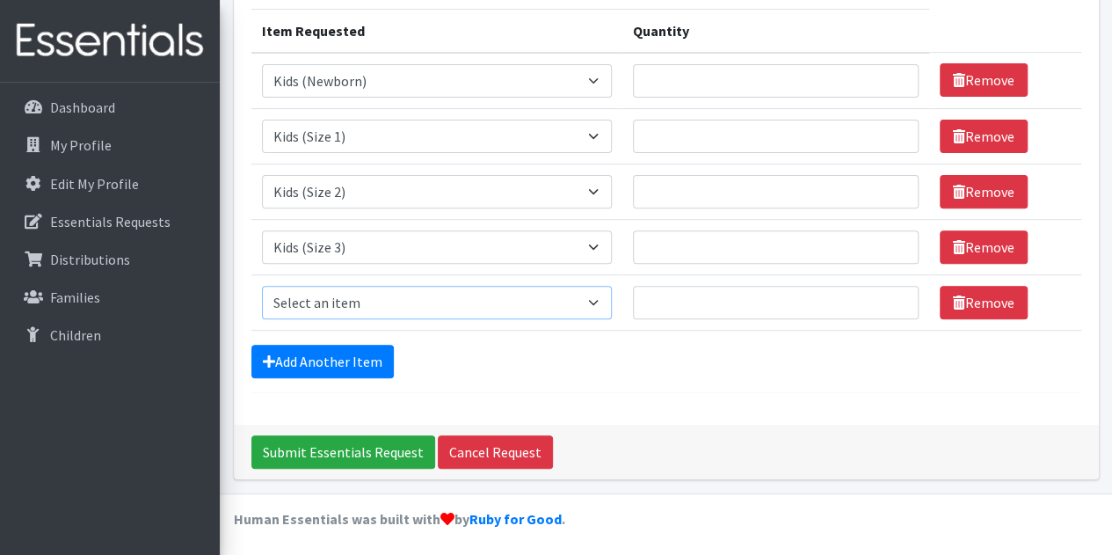
click at [311, 293] on select "Select an item Baby Formula Kids (Newborn) Kids (Preemie) Kids (Size 1) Kids (S…" at bounding box center [437, 302] width 351 height 33
select select "459"
click at [262, 286] on select "Select an item Baby Formula Kids (Newborn) Kids (Preemie) Kids (Size 1) Kids (S…" at bounding box center [437, 302] width 351 height 33
click at [315, 352] on link "Add Another Item" at bounding box center [322, 361] width 142 height 33
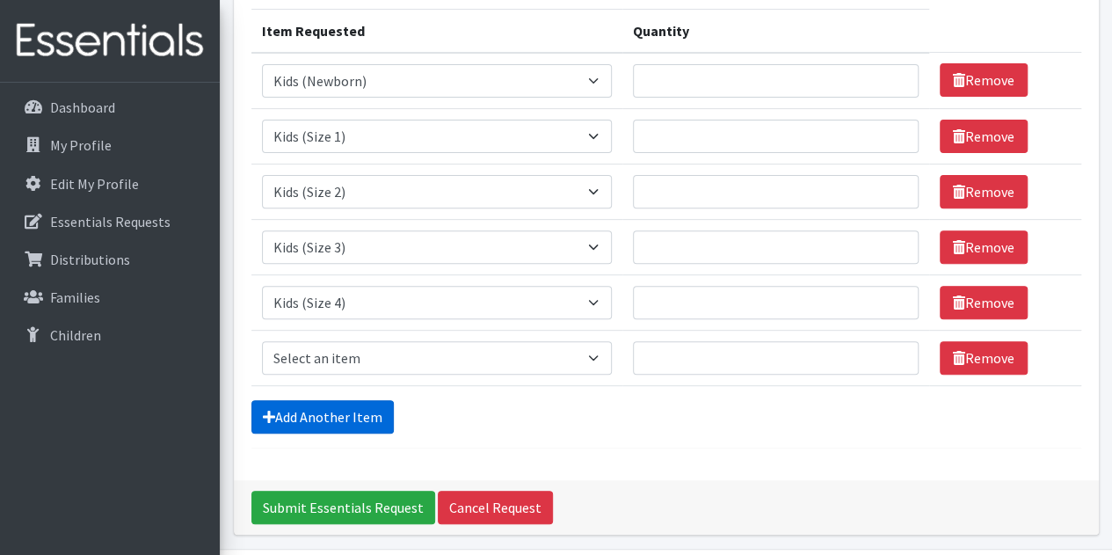
scroll to position [274, 0]
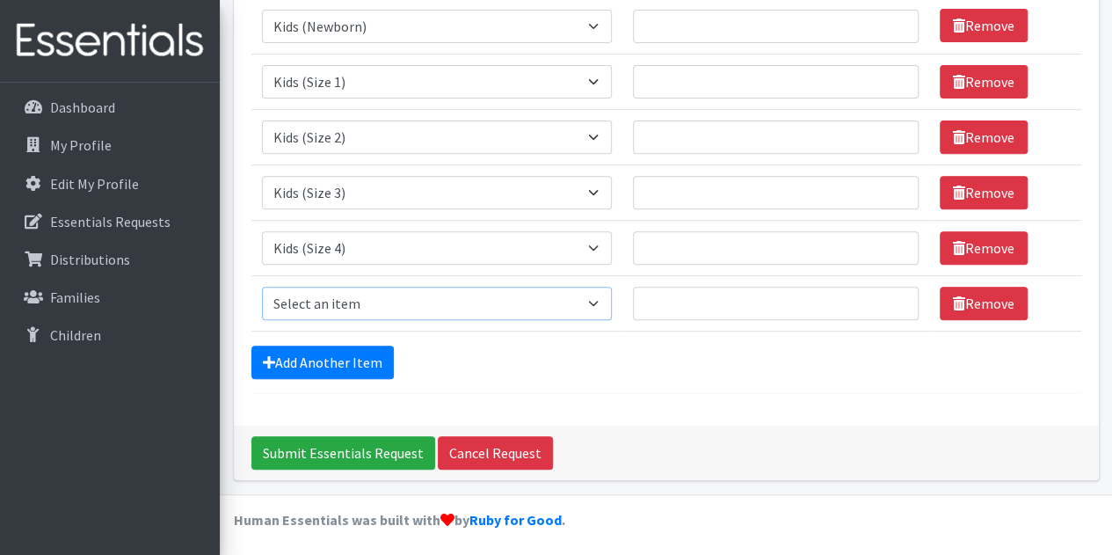
click at [315, 296] on select "Select an item Baby Formula Kids (Newborn) Kids (Preemie) Kids (Size 1) Kids (S…" at bounding box center [437, 303] width 351 height 33
select select "460"
click at [262, 287] on select "Select an item Baby Formula Kids (Newborn) Kids (Preemie) Kids (Size 1) Kids (S…" at bounding box center [437, 303] width 351 height 33
click at [296, 345] on link "Add Another Item" at bounding box center [322, 361] width 142 height 33
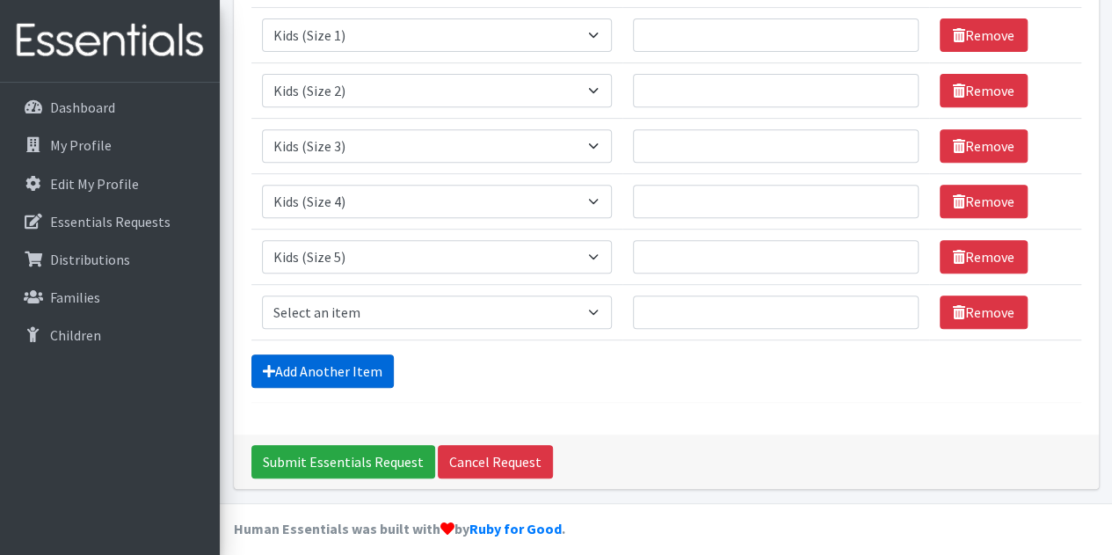
scroll to position [330, 0]
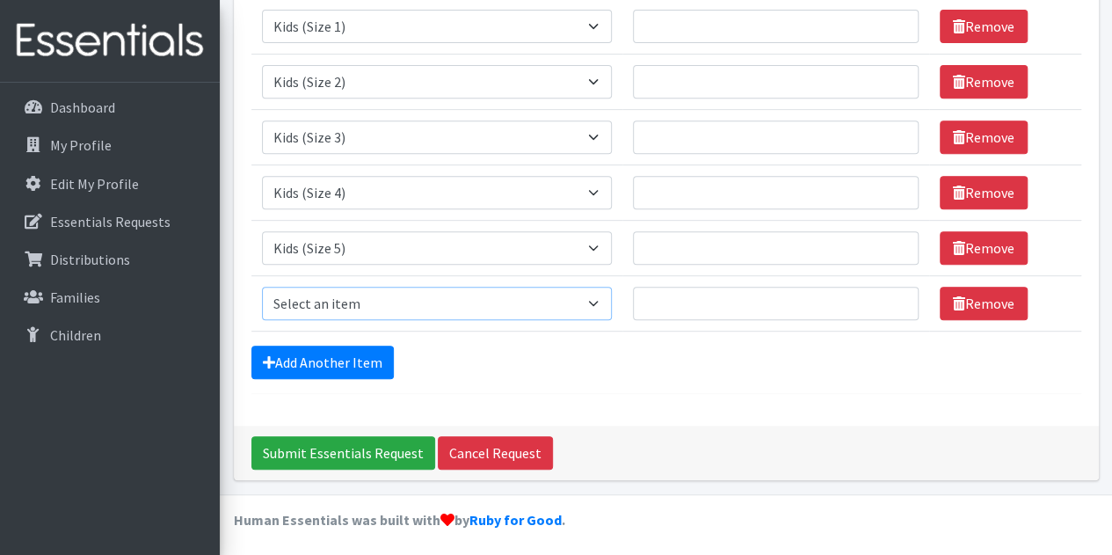
click at [294, 310] on select "Select an item Baby Formula Kids (Newborn) Kids (Preemie) Kids (Size 1) Kids (S…" at bounding box center [437, 303] width 351 height 33
select select "462"
click at [262, 287] on select "Select an item Baby Formula Kids (Newborn) Kids (Preemie) Kids (Size 1) Kids (S…" at bounding box center [437, 303] width 351 height 33
click at [308, 345] on link "Add Another Item" at bounding box center [322, 361] width 142 height 33
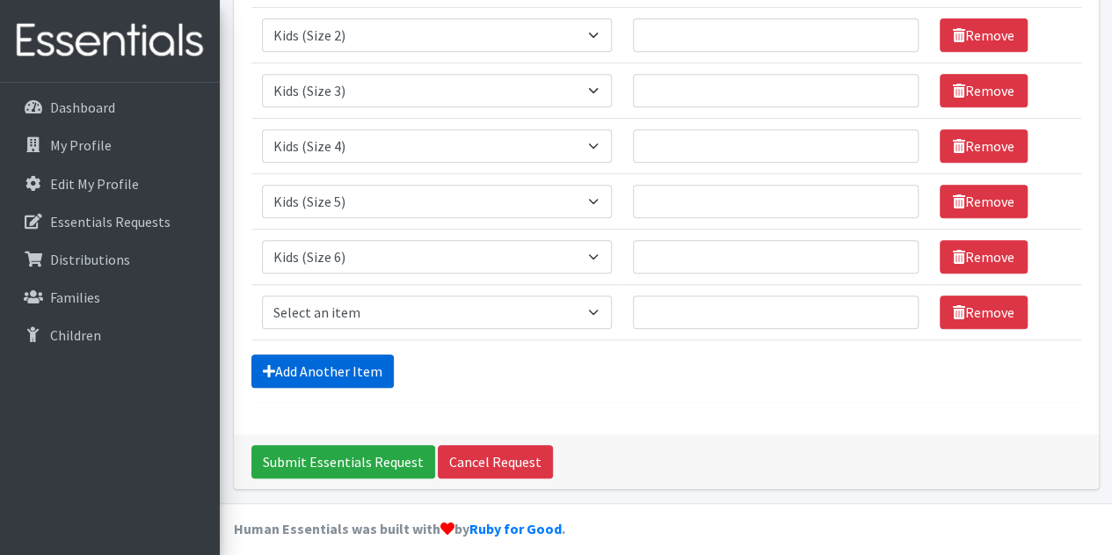
scroll to position [385, 0]
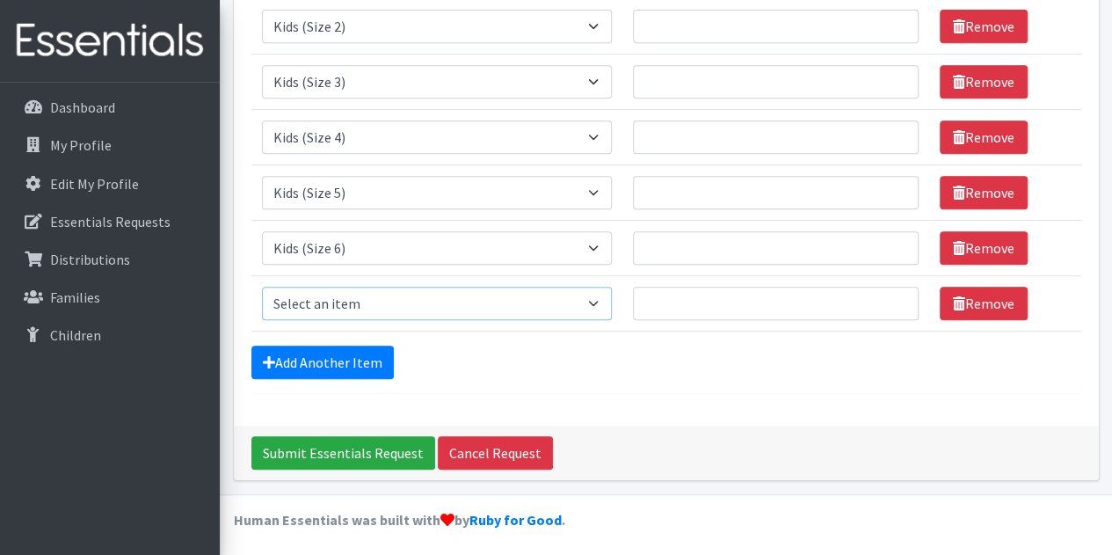
click at [306, 302] on select "Select an item Baby Formula Kids (Newborn) Kids (Preemie) Kids (Size 1) Kids (S…" at bounding box center [437, 303] width 351 height 33
select select "444"
click at [262, 287] on select "Select an item Baby Formula Kids (Newborn) Kids (Preemie) Kids (Size 1) Kids (S…" at bounding box center [437, 303] width 351 height 33
click at [306, 356] on link "Add Another Item" at bounding box center [322, 361] width 142 height 33
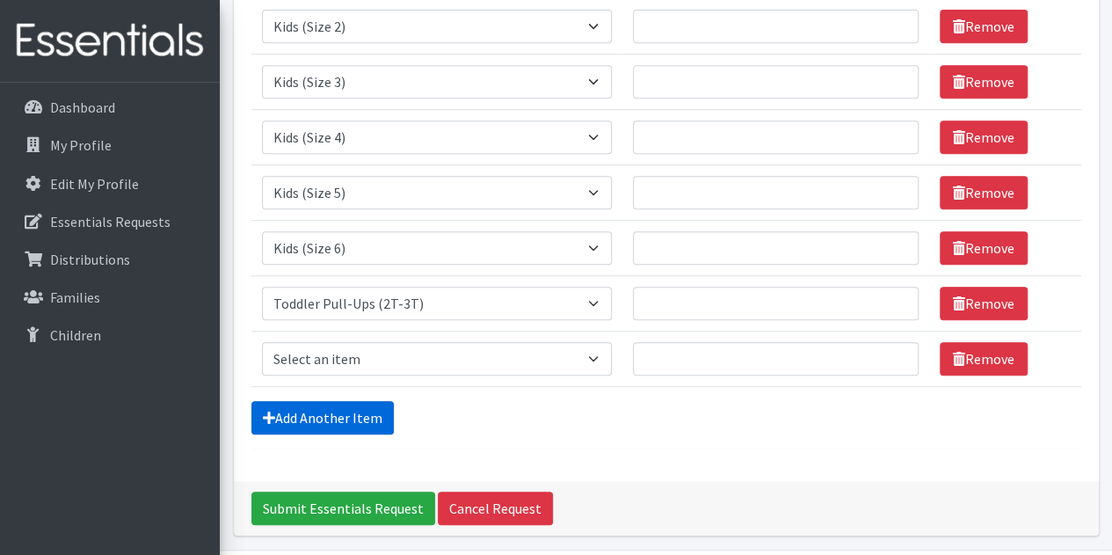
scroll to position [440, 0]
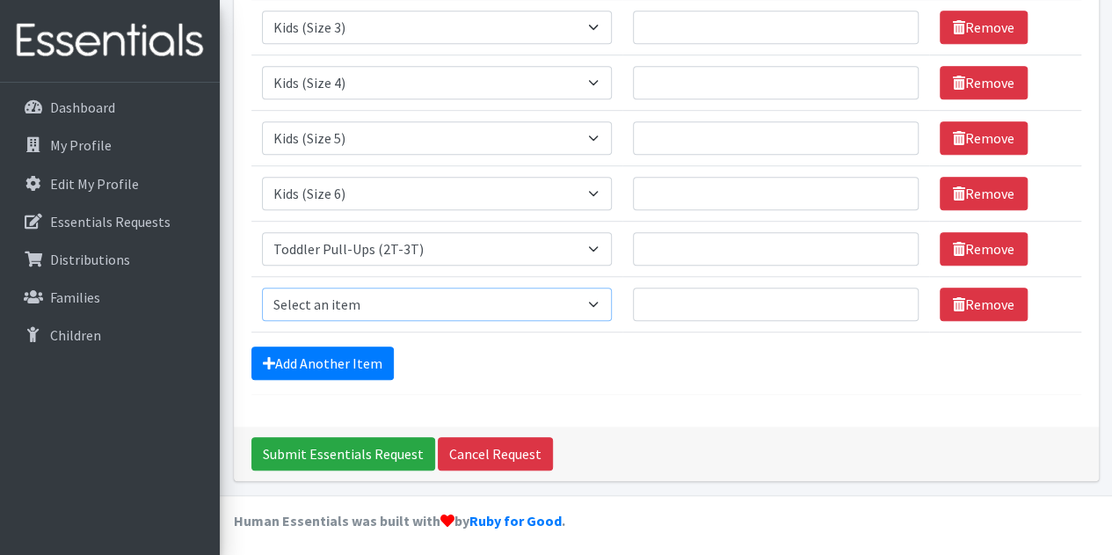
click at [340, 292] on select "Select an item Baby Formula Kids (Newborn) Kids (Preemie) Kids (Size 1) Kids (S…" at bounding box center [437, 303] width 351 height 33
select select "445"
click at [262, 287] on select "Select an item Baby Formula Kids (Newborn) Kids (Preemie) Kids (Size 1) Kids (S…" at bounding box center [437, 303] width 351 height 33
click at [341, 297] on select "Select an item Baby Formula Kids (Newborn) Kids (Preemie) Kids (Size 1) Kids (S…" at bounding box center [437, 303] width 351 height 33
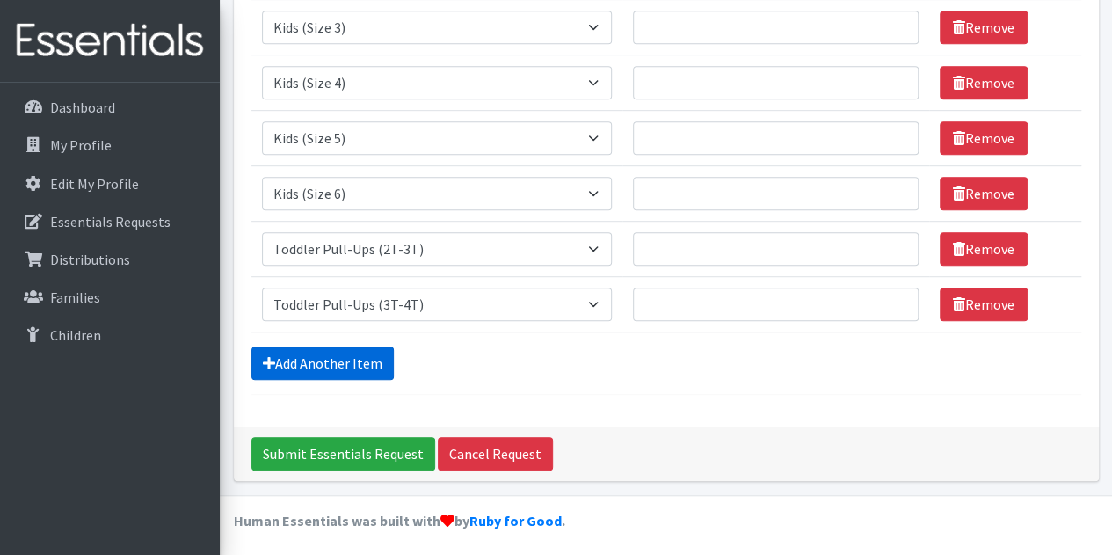
click at [323, 360] on link "Add Another Item" at bounding box center [322, 362] width 142 height 33
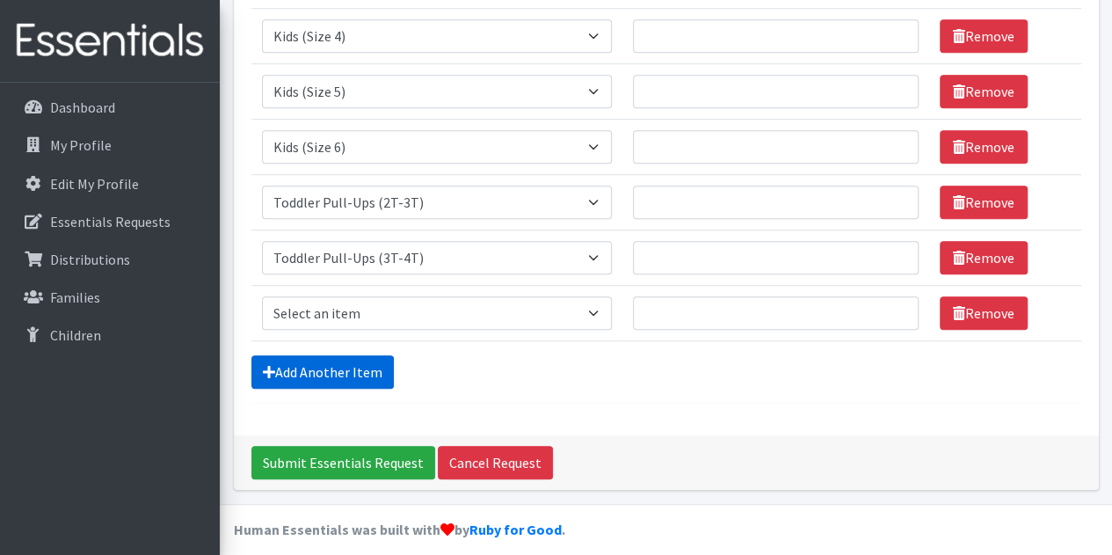
scroll to position [495, 0]
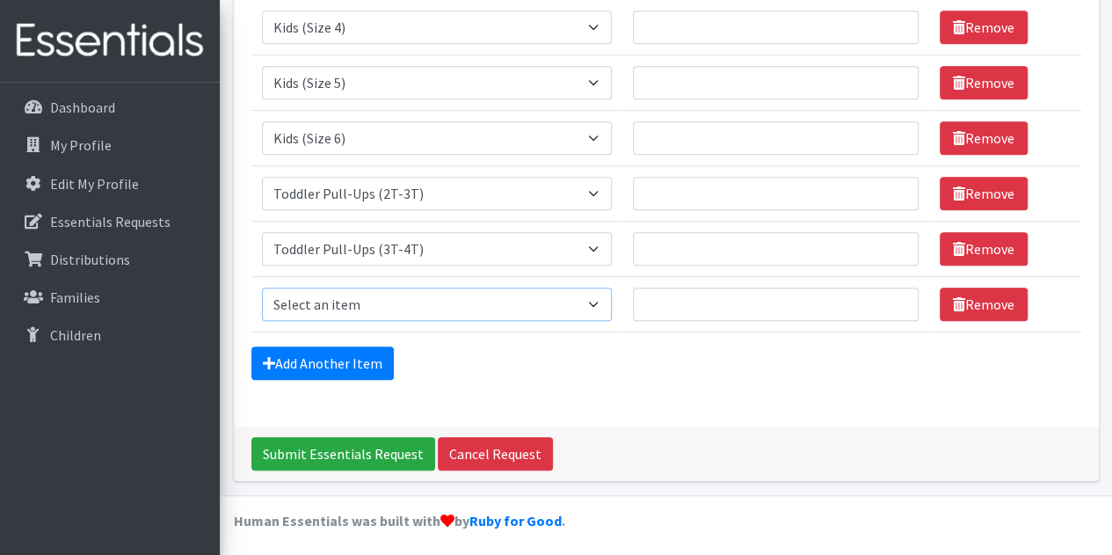
click at [316, 310] on select "Select an item Baby Formula Kids (Newborn) Kids (Preemie) Kids (Size 1) Kids (S…" at bounding box center [437, 303] width 351 height 33
select select "446"
click at [262, 287] on select "Select an item Baby Formula Kids (Newborn) Kids (Preemie) Kids (Size 1) Kids (S…" at bounding box center [437, 303] width 351 height 33
click at [299, 352] on link "Add Another Item" at bounding box center [322, 362] width 142 height 33
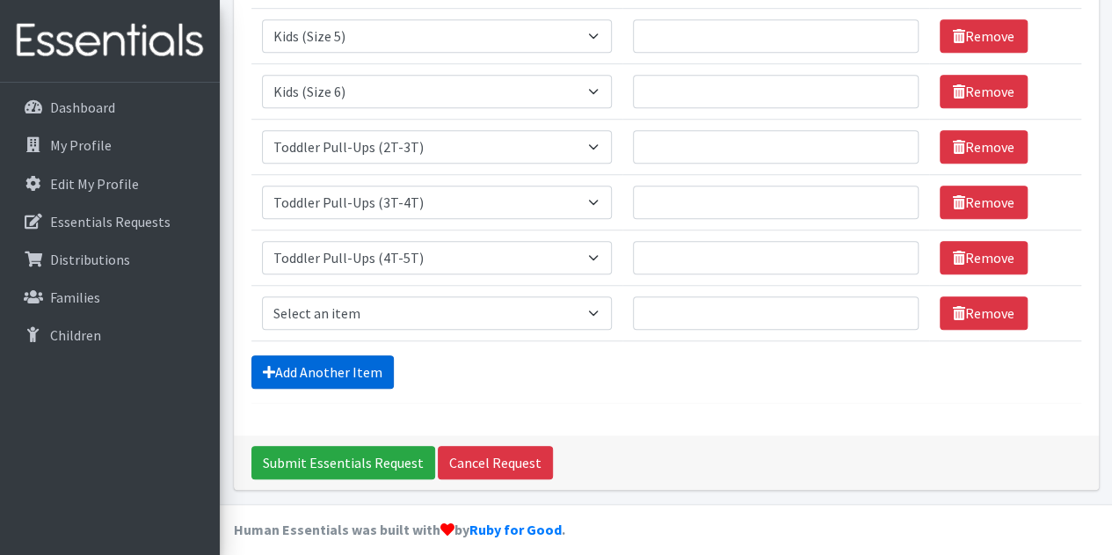
scroll to position [550, 0]
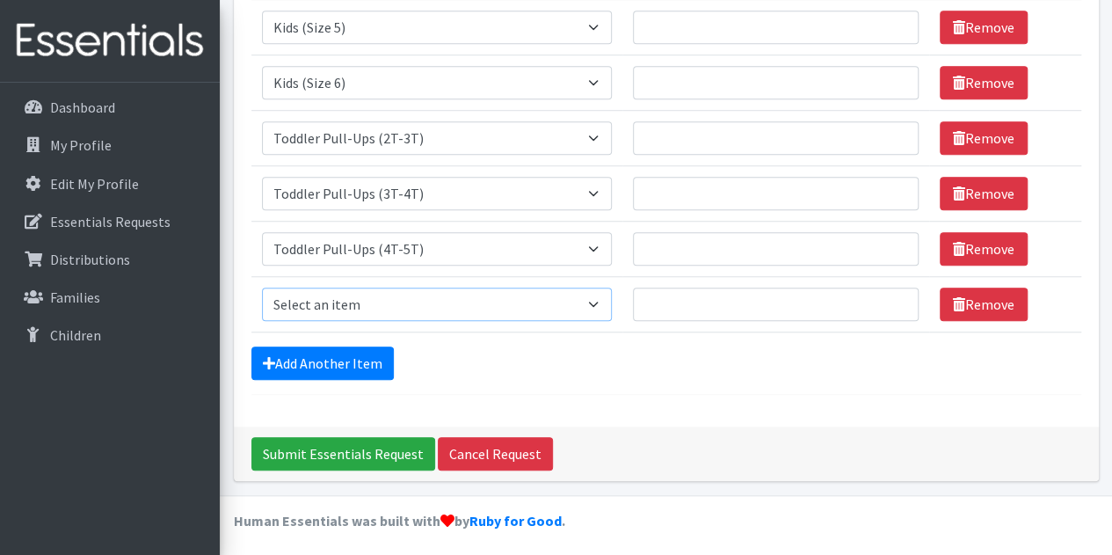
click at [322, 299] on select "Select an item Baby Formula Kids (Newborn) Kids (Preemie) Kids (Size 1) Kids (S…" at bounding box center [437, 303] width 351 height 33
select select "434"
click at [262, 287] on select "Select an item Baby Formula Kids (Newborn) Kids (Preemie) Kids (Size 1) Kids (S…" at bounding box center [437, 303] width 351 height 33
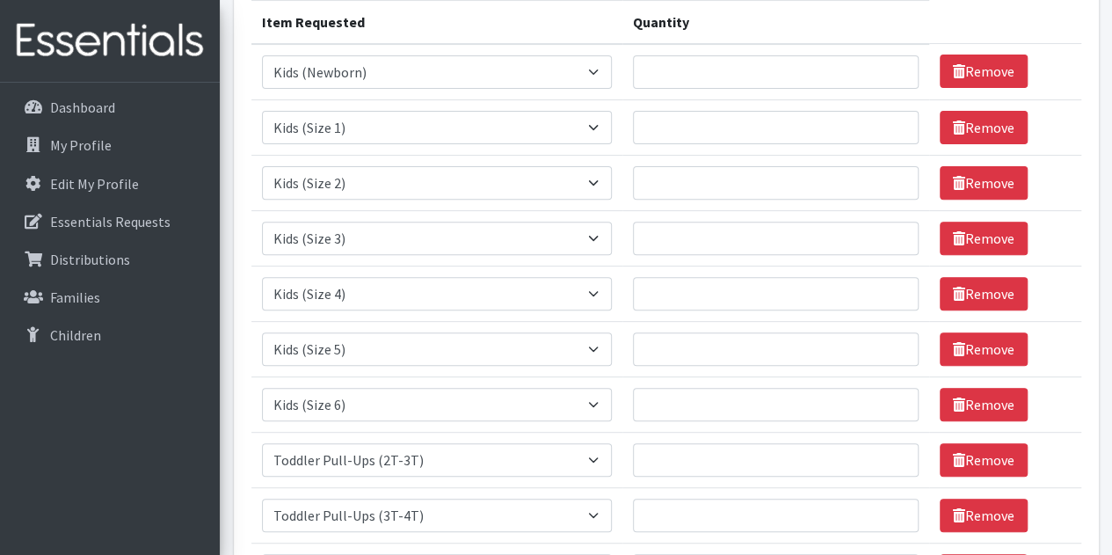
scroll to position [225, 0]
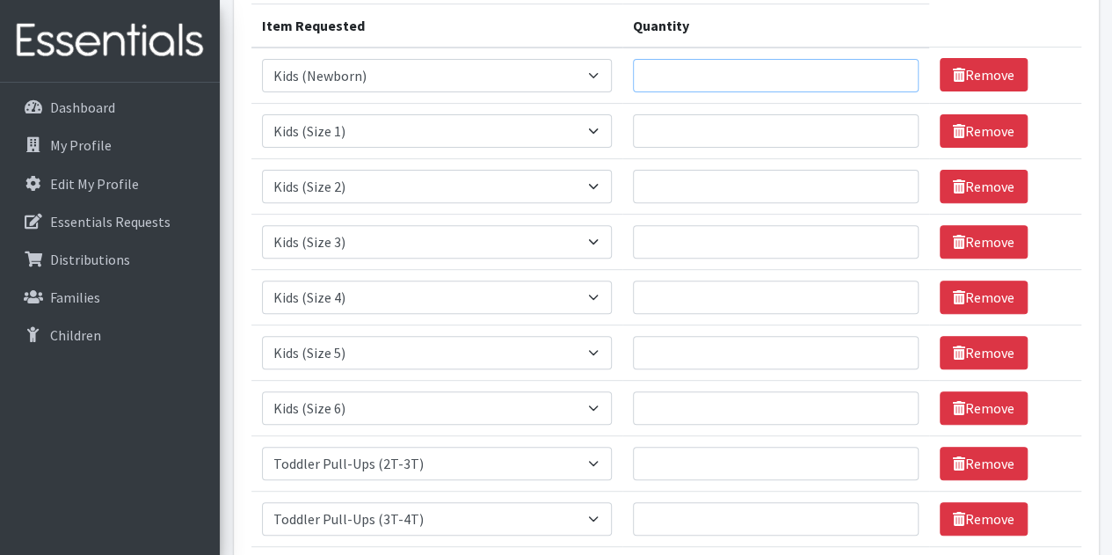
click at [687, 69] on input "Quantity" at bounding box center [776, 75] width 286 height 33
type input "125"
type input "400"
type input "700"
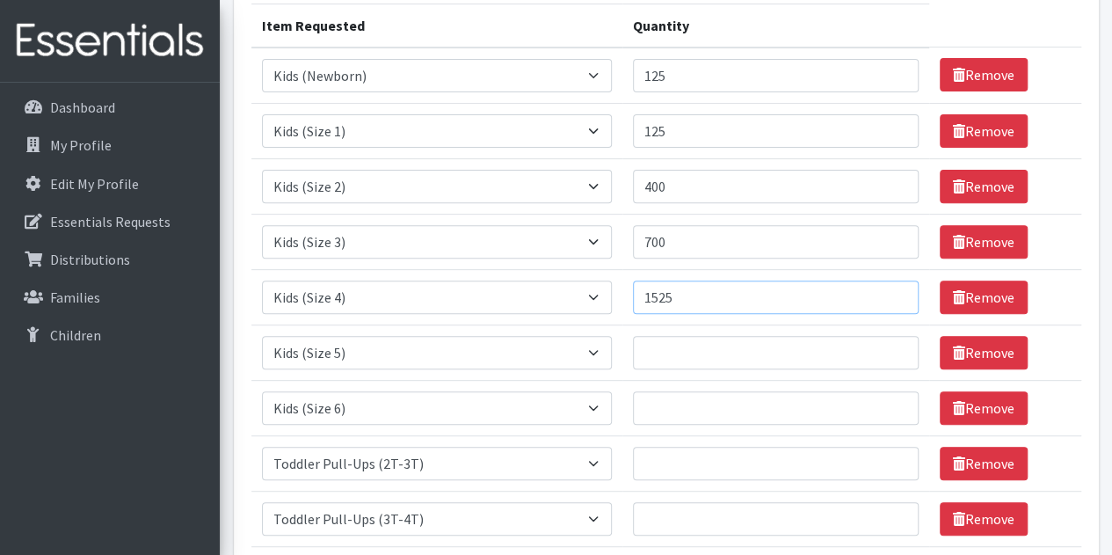
type input "1525"
type input "1400"
type input "950"
type input "180"
type input "400"
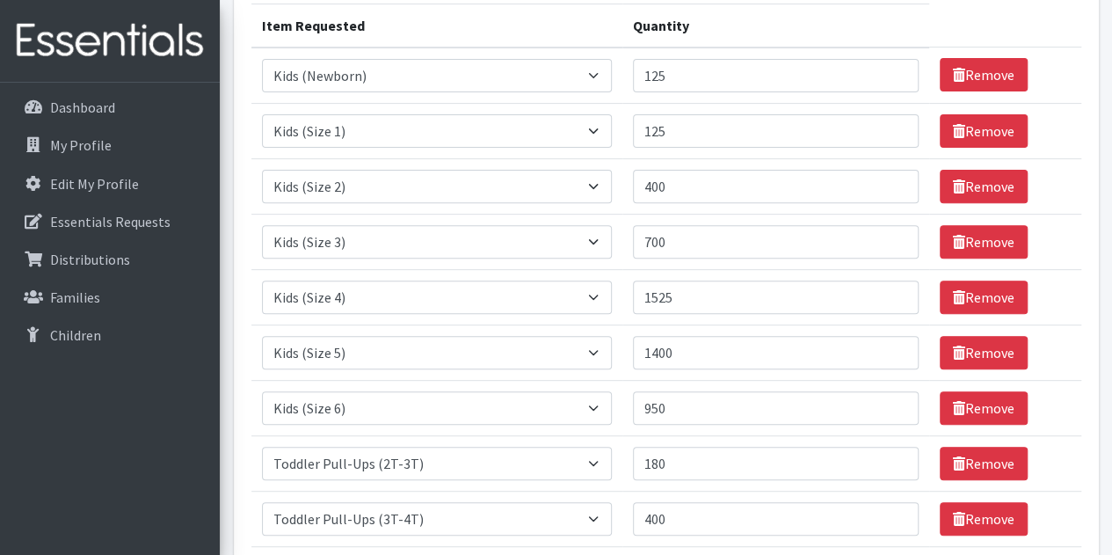
scroll to position [257, 0]
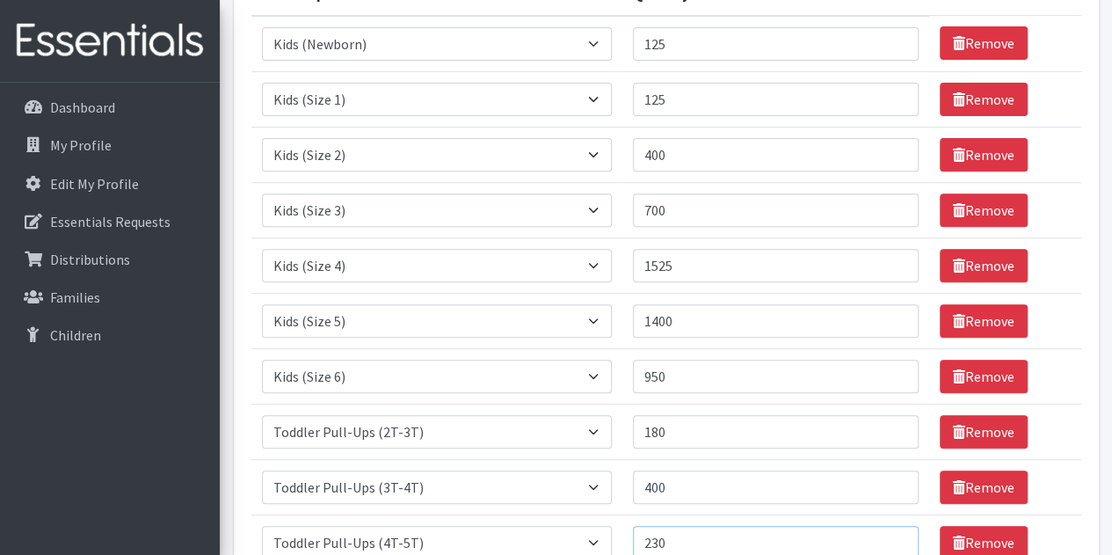
type input "230"
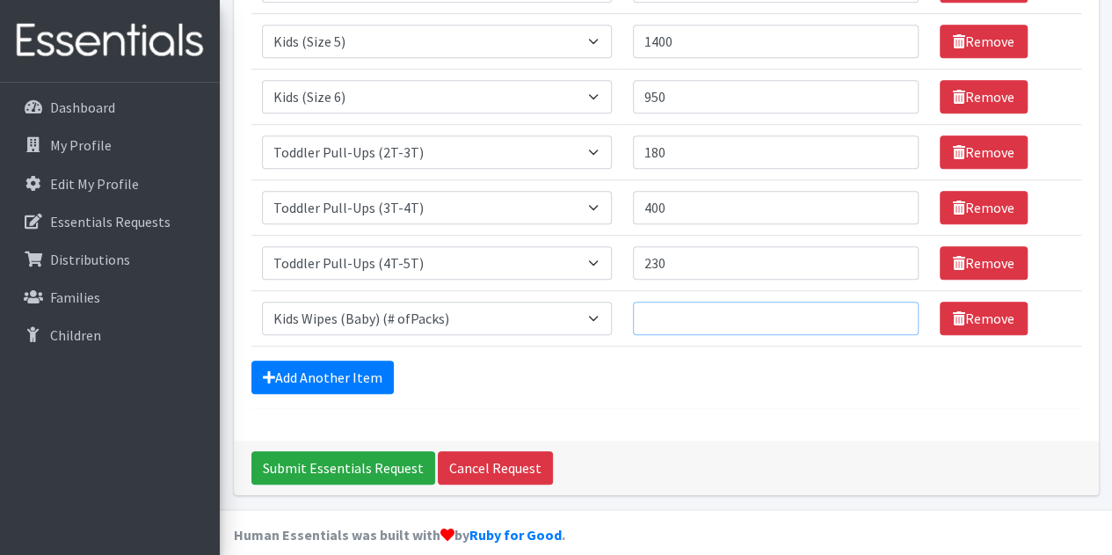
scroll to position [550, 0]
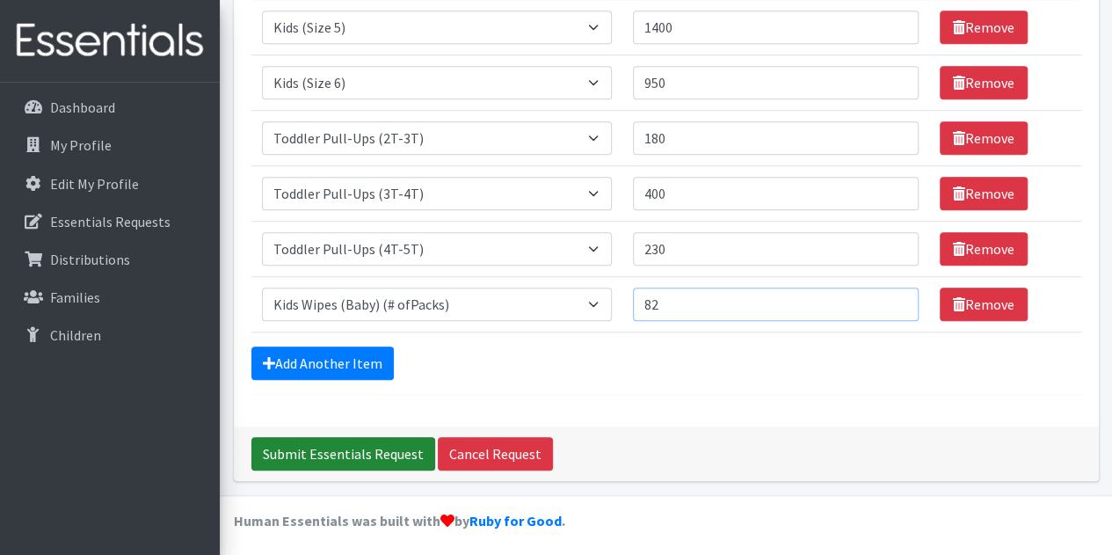
type input "82"
click at [295, 439] on input "Submit Essentials Request" at bounding box center [343, 453] width 184 height 33
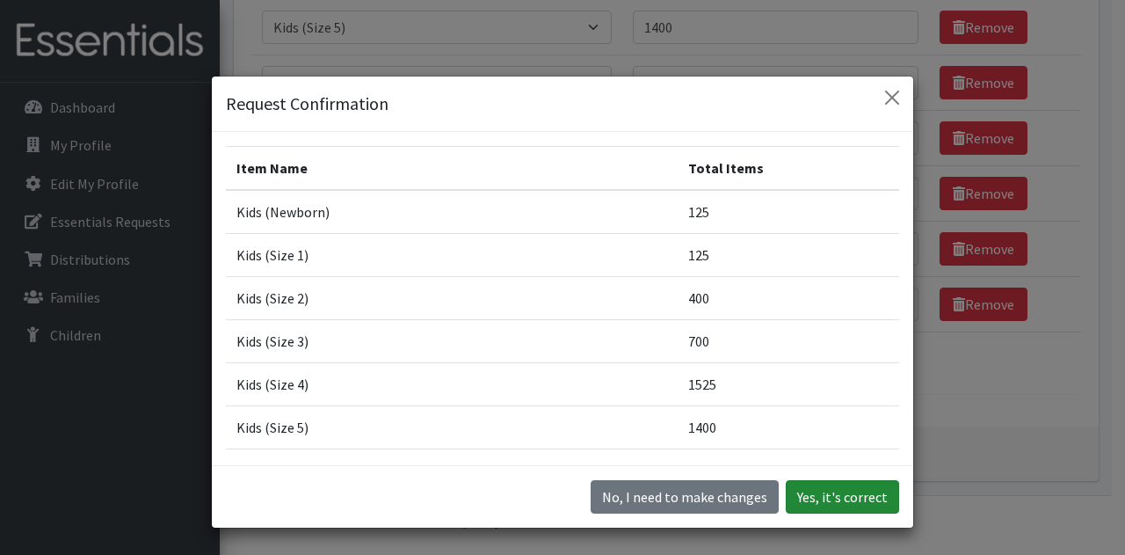
click at [804, 490] on button "Yes, it's correct" at bounding box center [842, 496] width 113 height 33
